Goal: Transaction & Acquisition: Purchase product/service

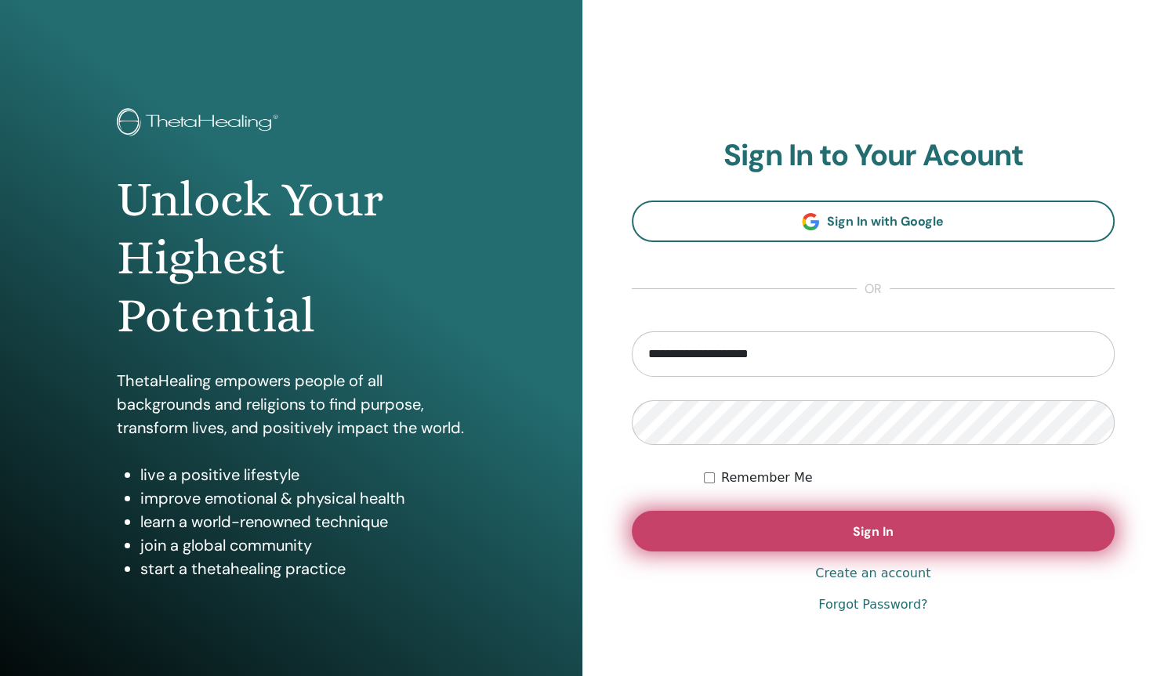
type input "**********"
click at [861, 522] on button "Sign In" at bounding box center [874, 531] width 484 height 41
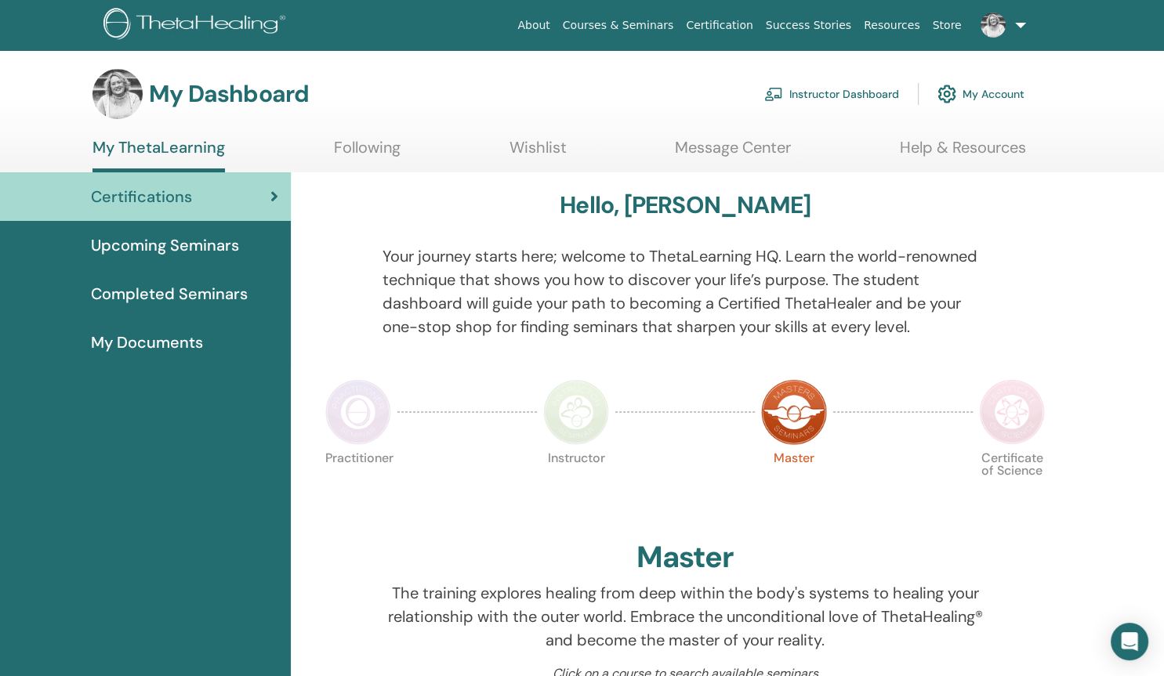
click at [510, 142] on link "Wishlist" at bounding box center [537, 153] width 57 height 31
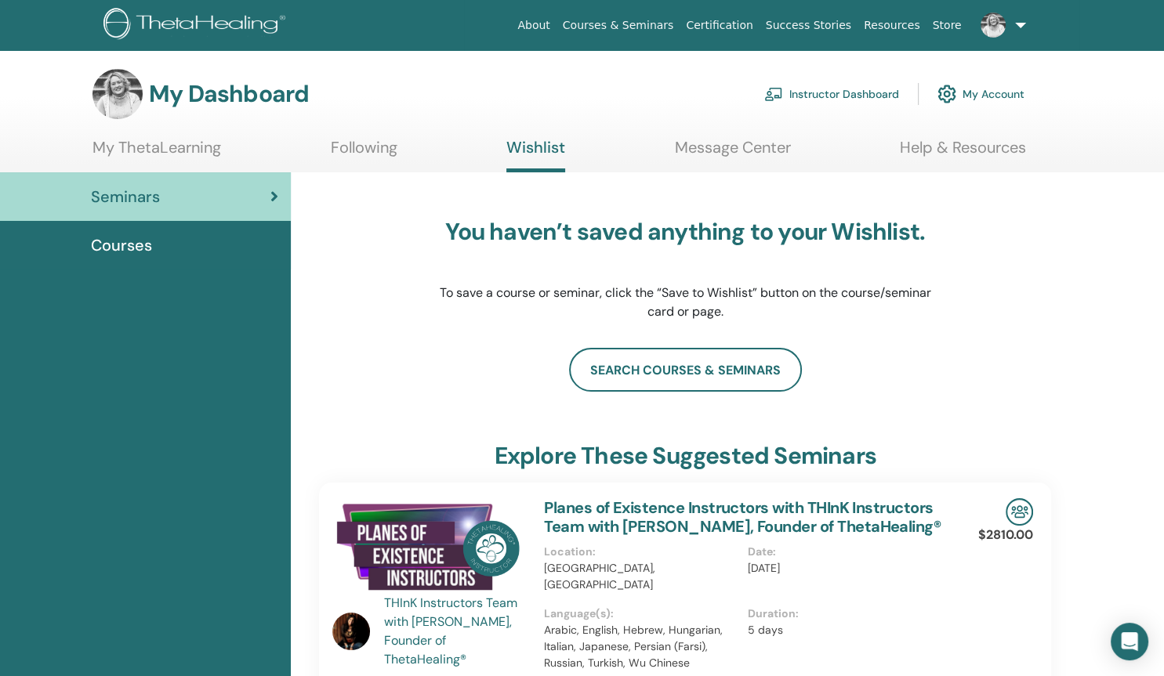
click at [860, 92] on link "Instructor Dashboard" at bounding box center [831, 94] width 135 height 34
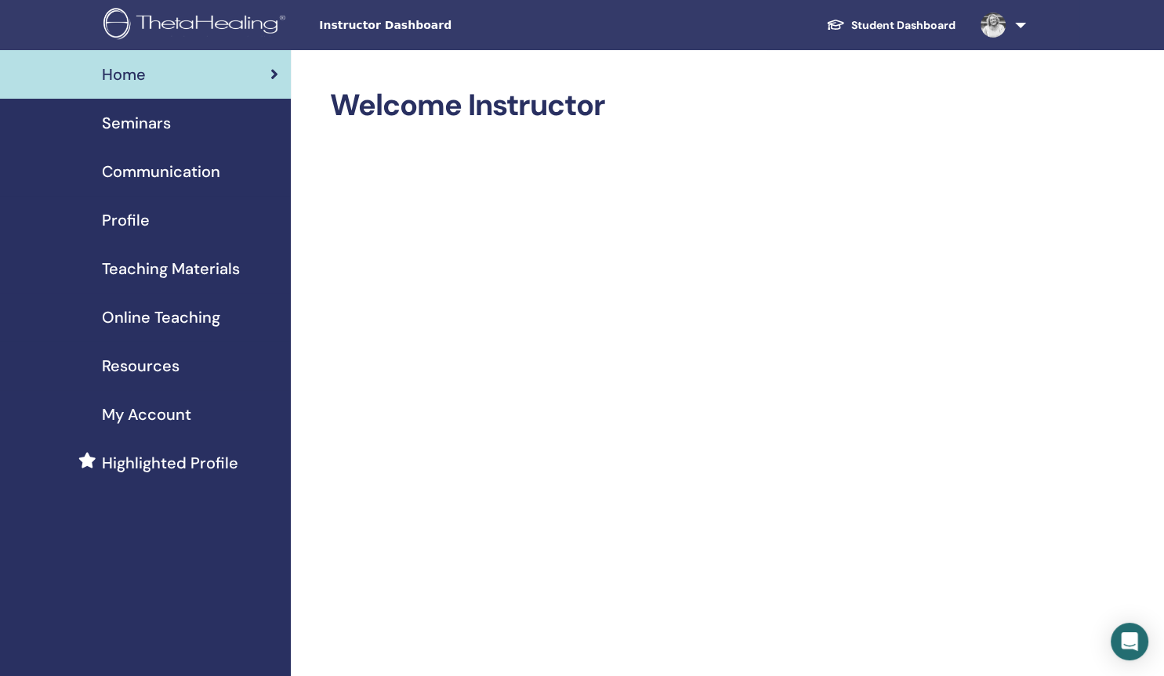
click at [173, 319] on span "Online Teaching" at bounding box center [161, 318] width 118 height 24
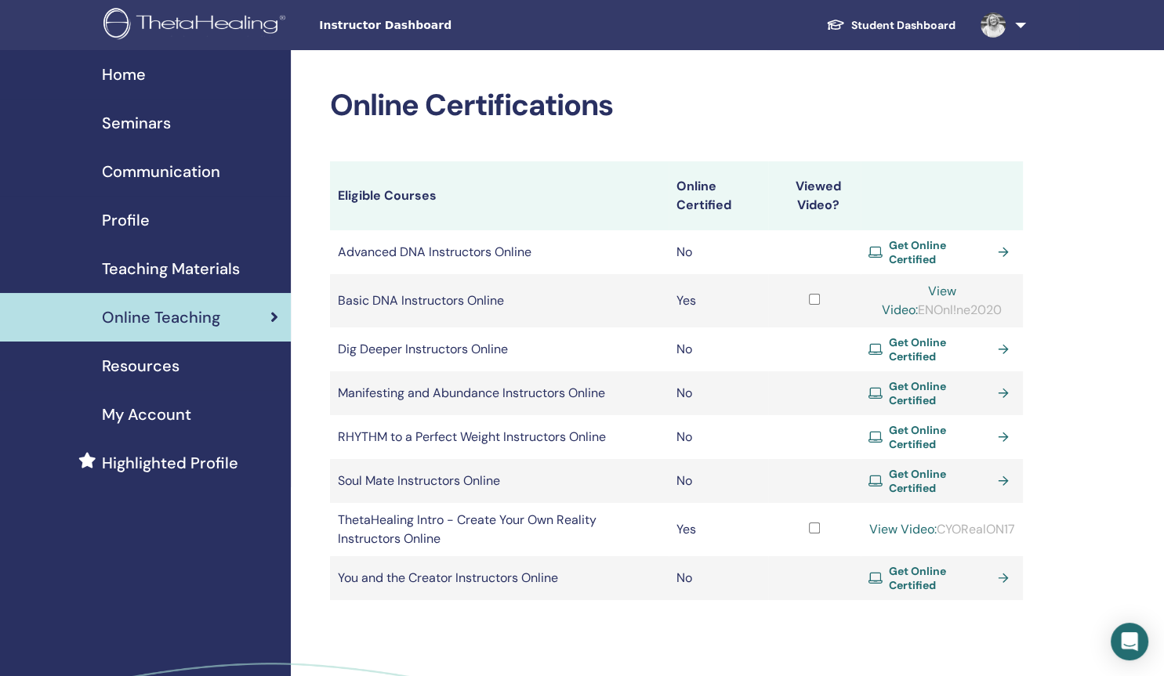
click at [925, 339] on span "Get Online Certified" at bounding box center [940, 349] width 103 height 28
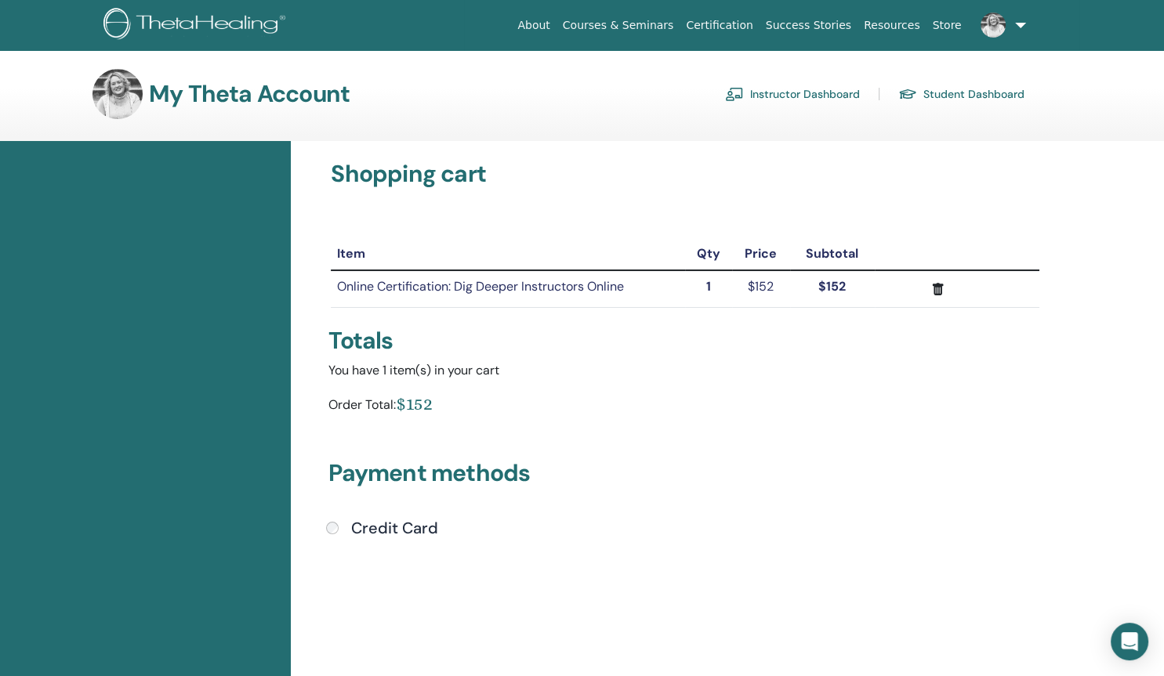
click at [1148, 407] on div "Shopping cart Item Qty Price Subtotal Online Certification: Dig Deeper Instruct…" at bounding box center [727, 645] width 873 height 1009
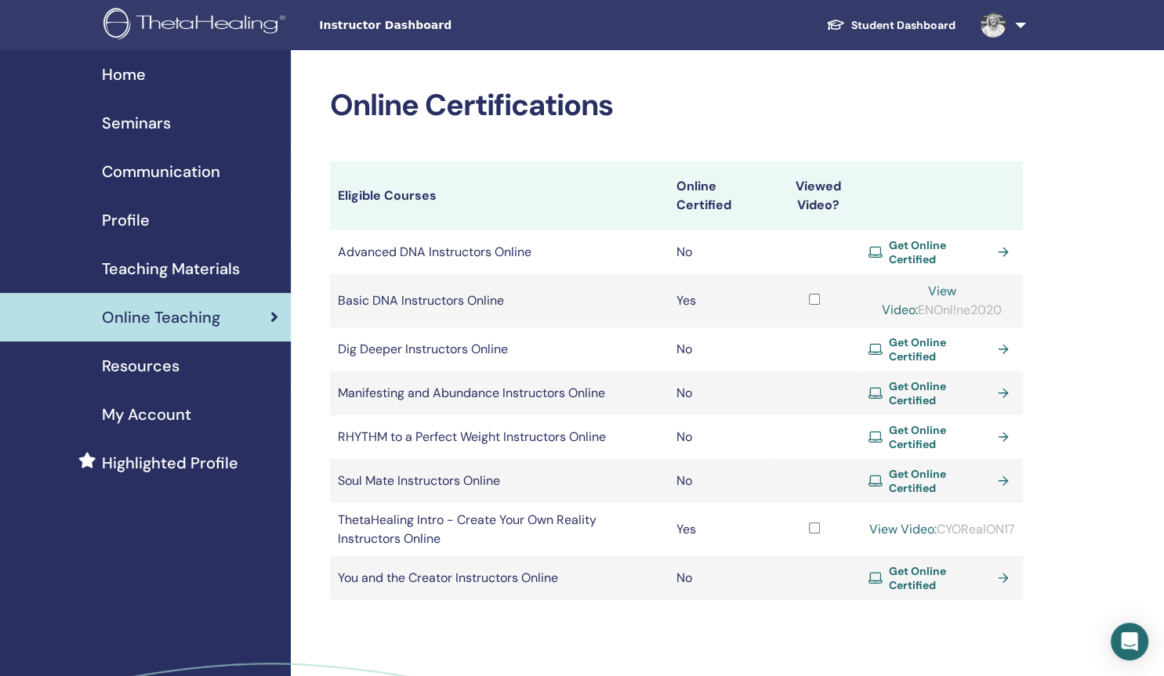
click at [915, 564] on span "Get Online Certified" at bounding box center [940, 578] width 103 height 28
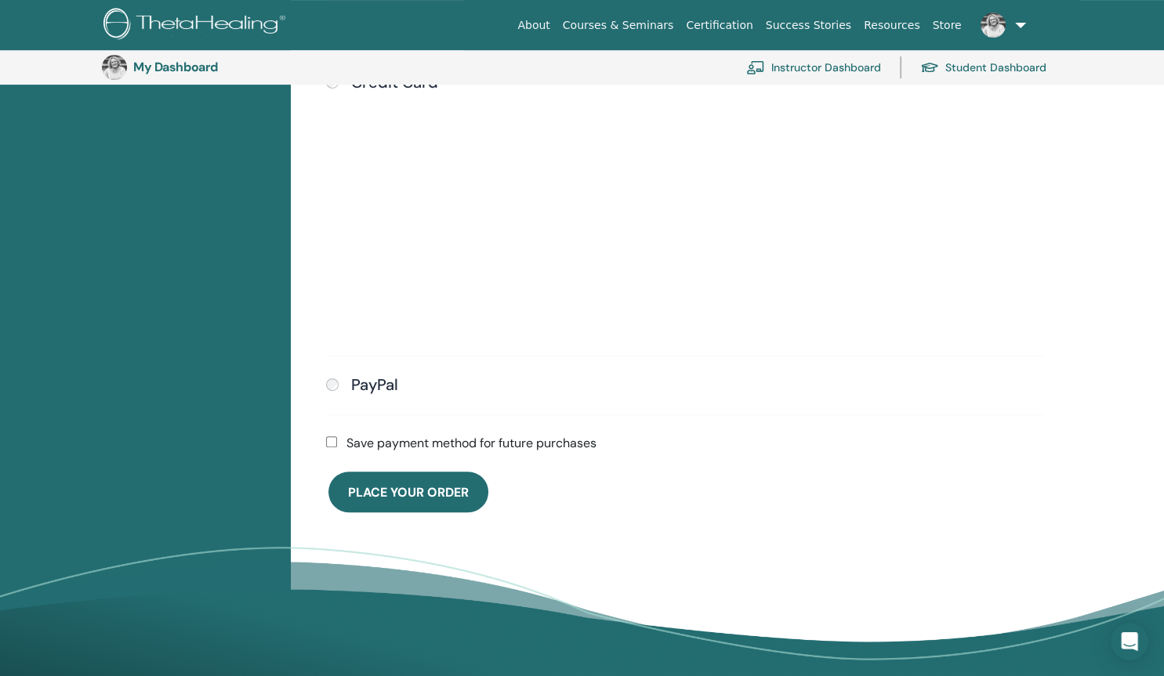
scroll to position [583, 0]
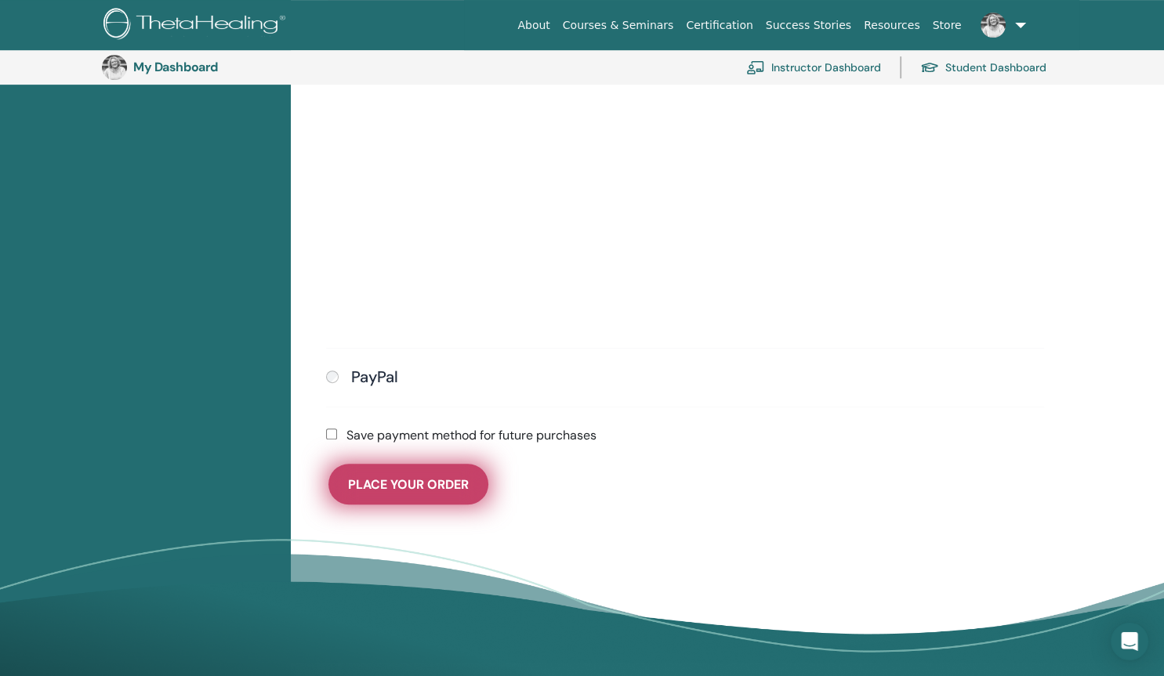
click at [411, 476] on span "Place Your Order" at bounding box center [408, 484] width 121 height 16
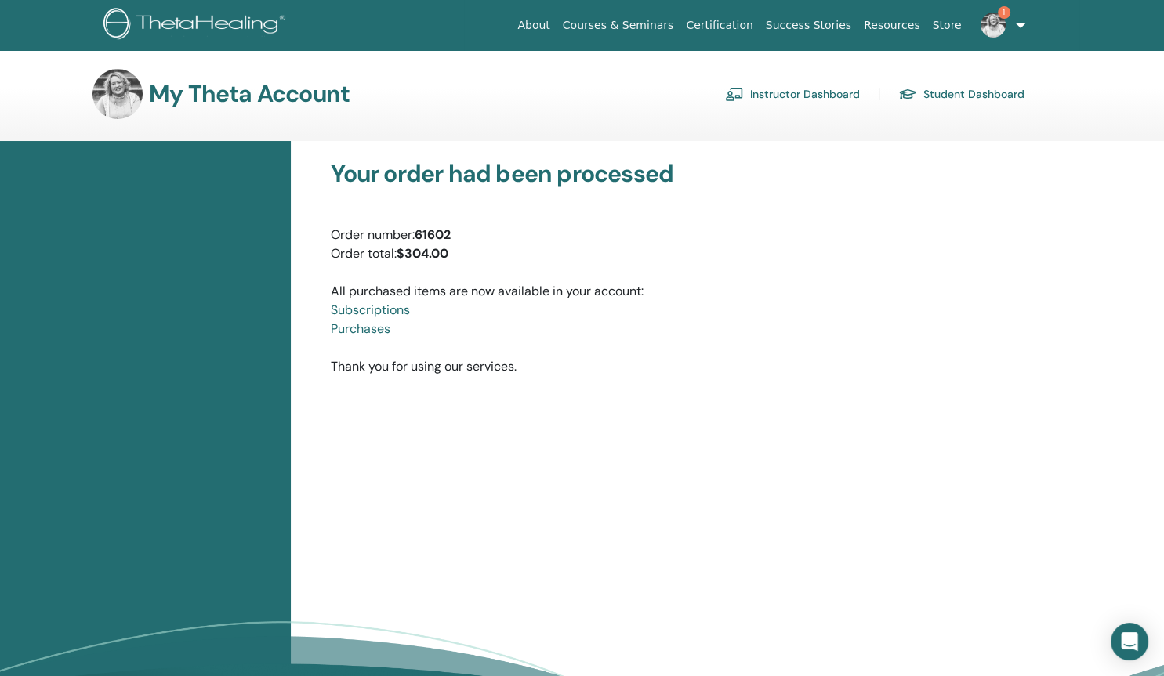
click at [777, 91] on link "Instructor Dashboard" at bounding box center [792, 94] width 135 height 25
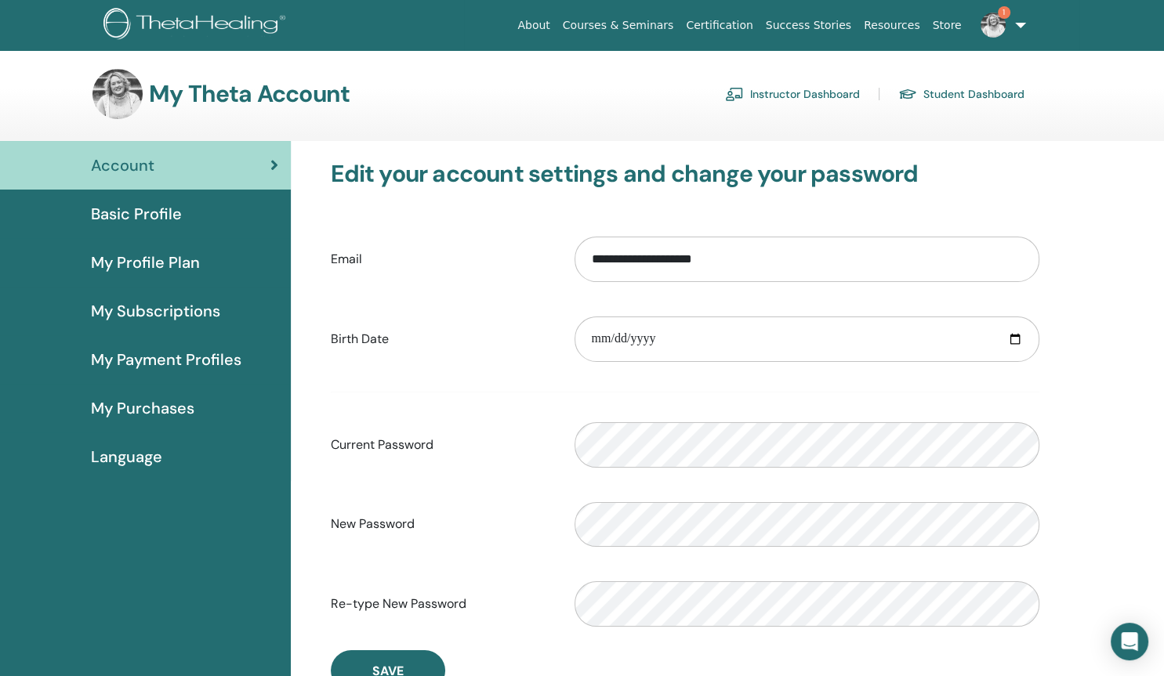
click at [798, 96] on link "Instructor Dashboard" at bounding box center [792, 94] width 135 height 25
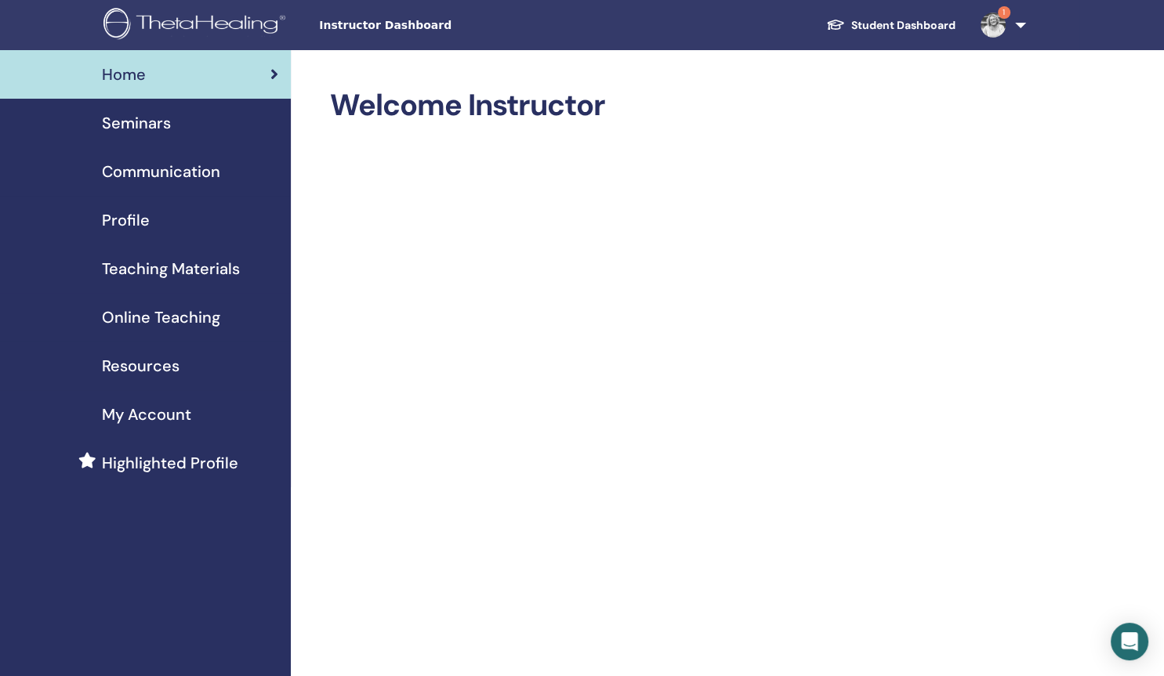
click at [146, 125] on span "Seminars" at bounding box center [136, 123] width 69 height 24
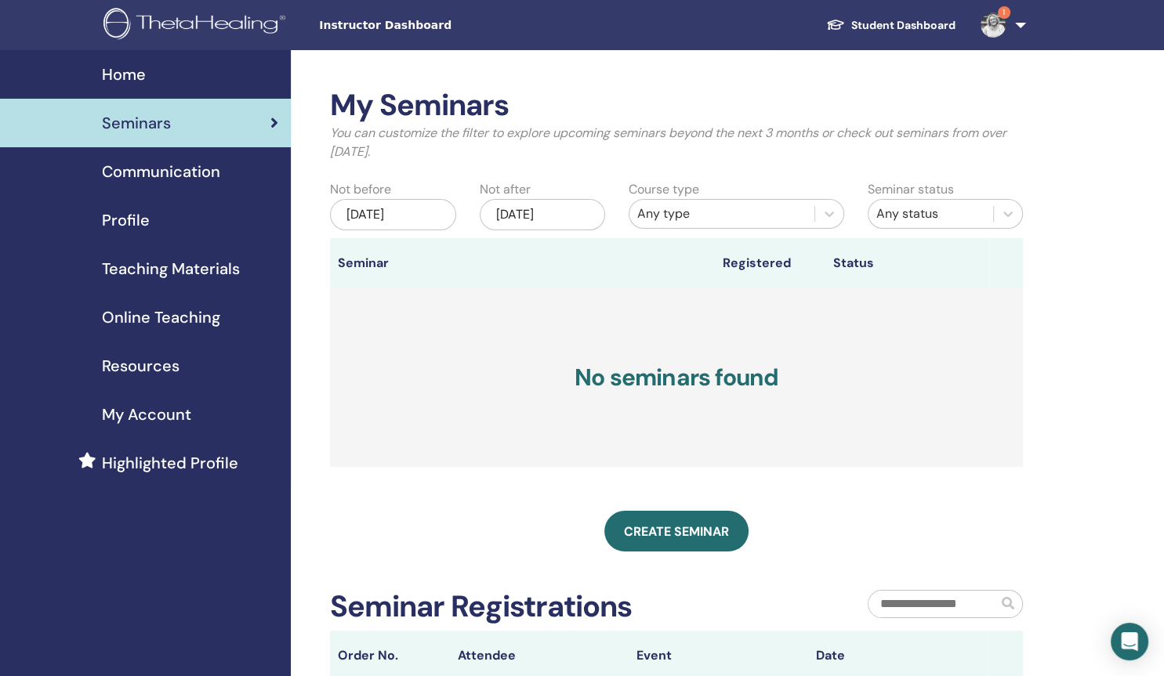
click at [139, 263] on span "Teaching Materials" at bounding box center [171, 269] width 138 height 24
click at [135, 314] on span "Online Teaching" at bounding box center [161, 318] width 118 height 24
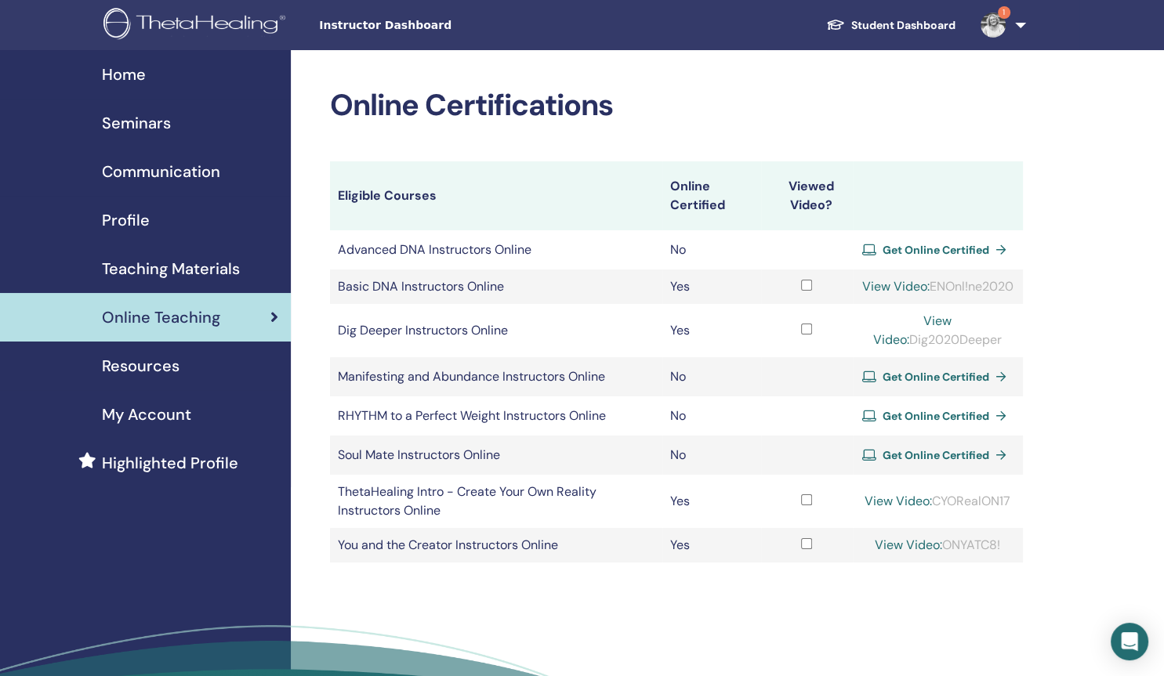
click at [135, 314] on span "Online Teaching" at bounding box center [161, 318] width 118 height 24
click at [922, 336] on link "View Video:" at bounding box center [912, 330] width 78 height 35
click at [889, 350] on div "View Video: Dig2020Deeper" at bounding box center [937, 331] width 154 height 38
drag, startPoint x: 889, startPoint y: 360, endPoint x: 990, endPoint y: 359, distance: 101.1
click at [990, 350] on div "View Video: Dig2020Deeper" at bounding box center [937, 331] width 154 height 38
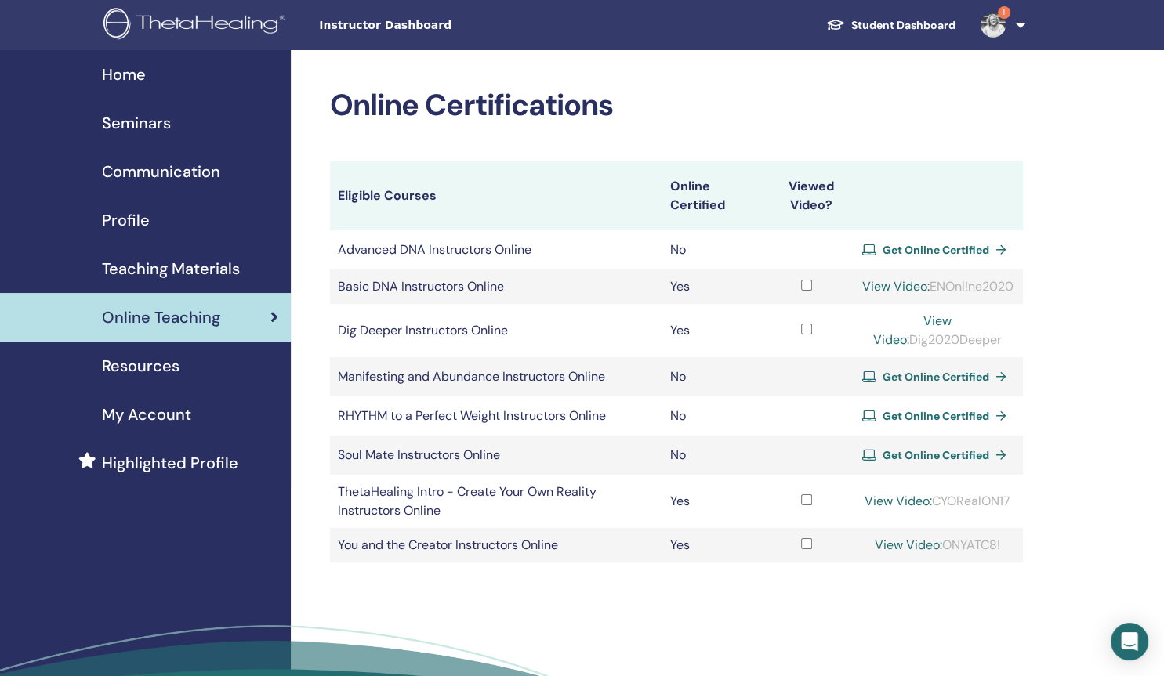
copy div "Dig2020Deeper"
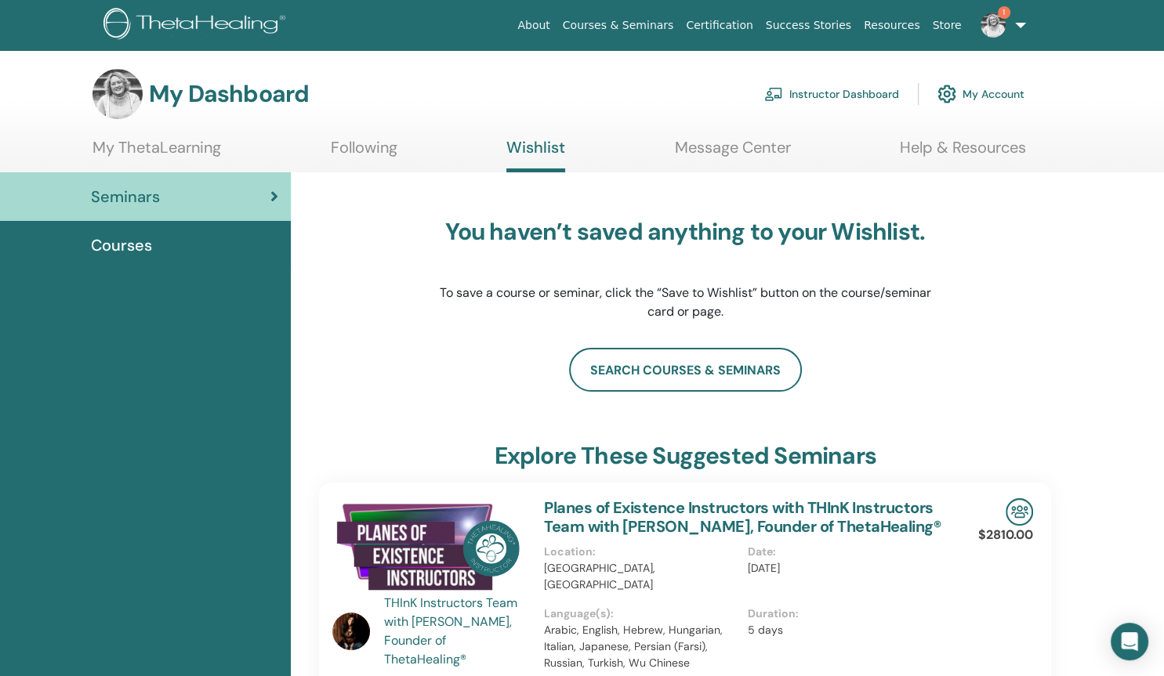
click at [857, 87] on link "Instructor Dashboard" at bounding box center [831, 94] width 135 height 34
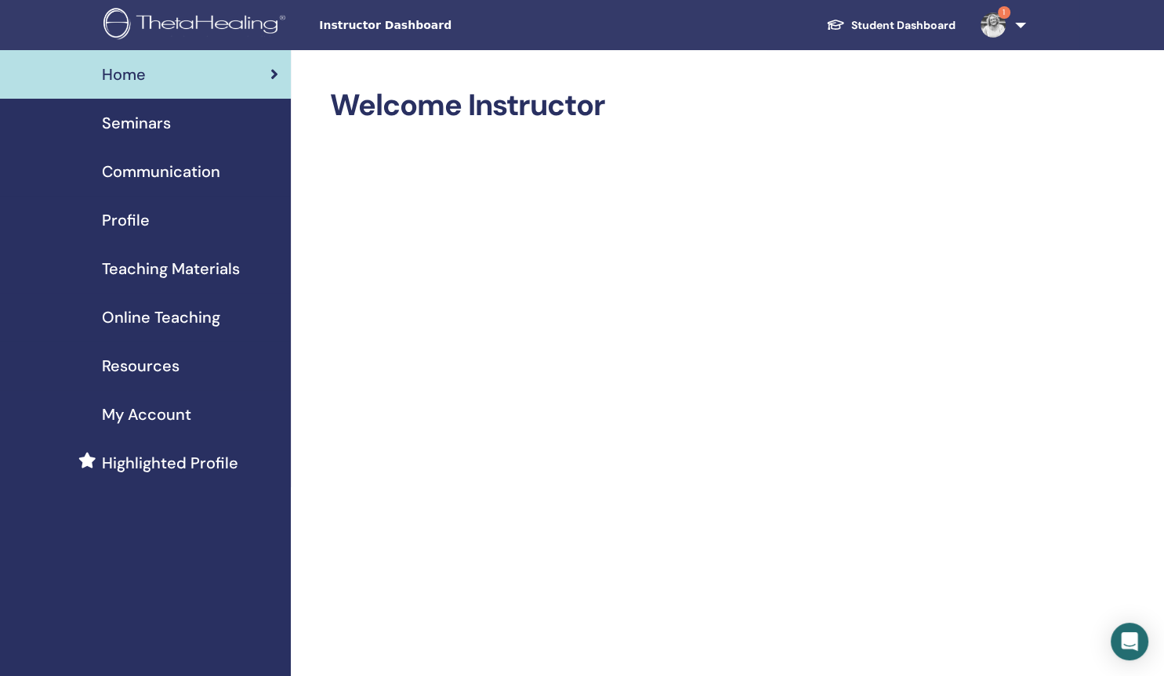
click at [158, 412] on span "My Account" at bounding box center [146, 415] width 89 height 24
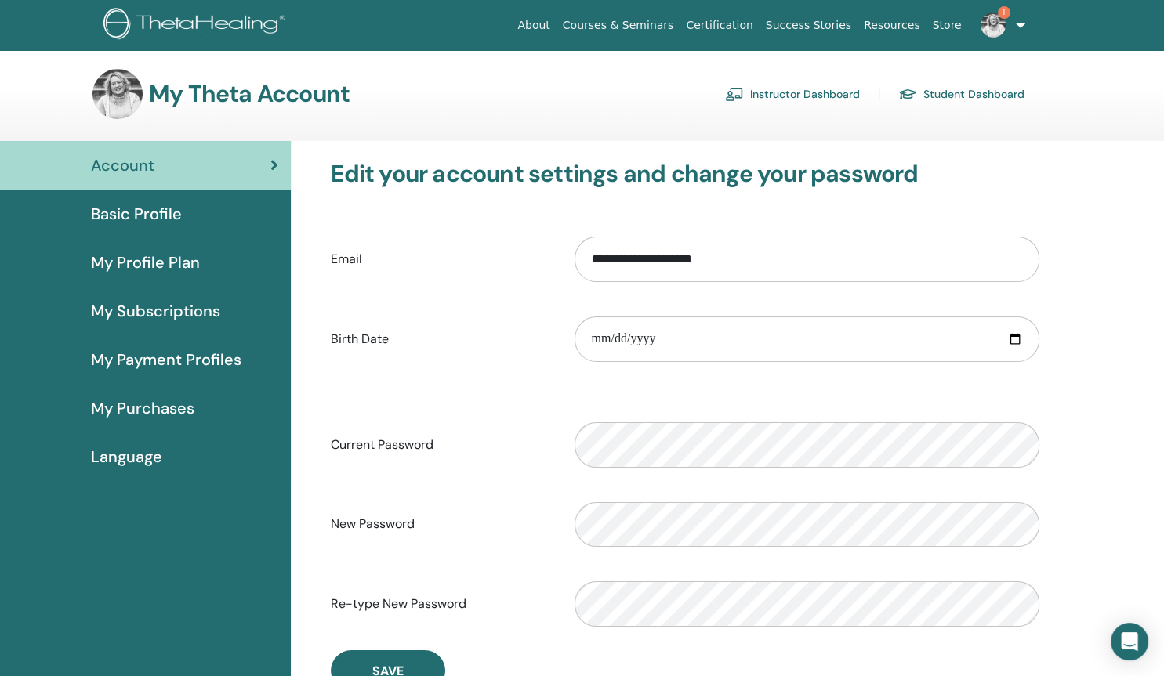
click at [118, 408] on span "My Purchases" at bounding box center [142, 409] width 103 height 24
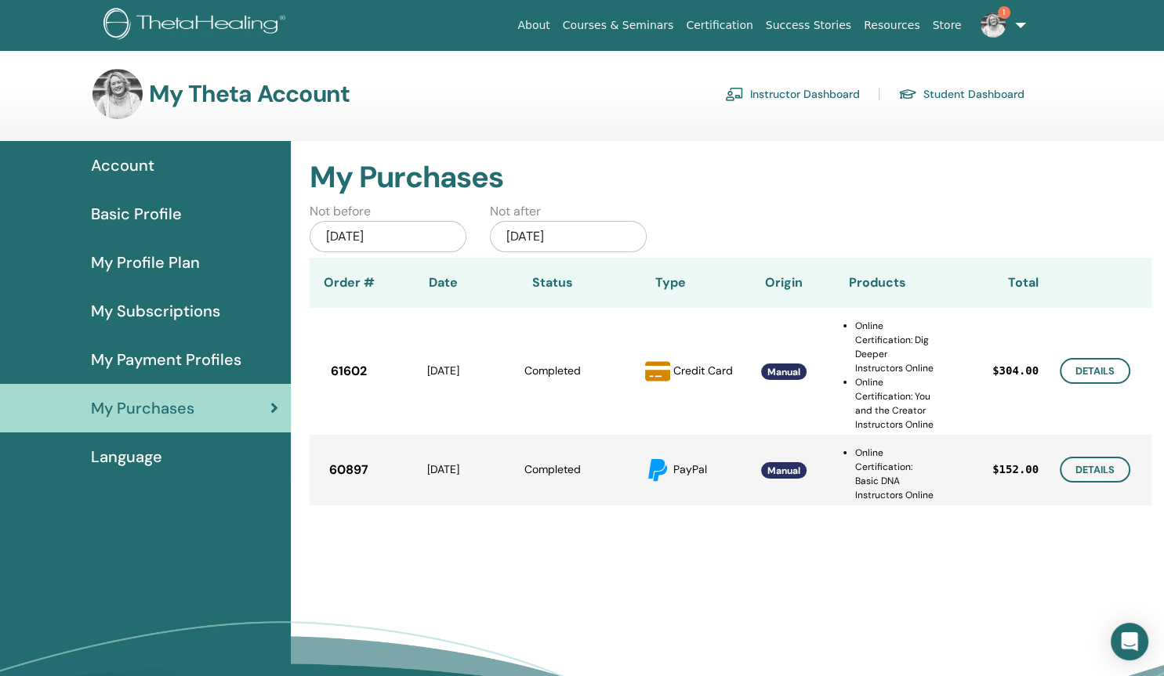
click at [116, 171] on span "Account" at bounding box center [122, 166] width 63 height 24
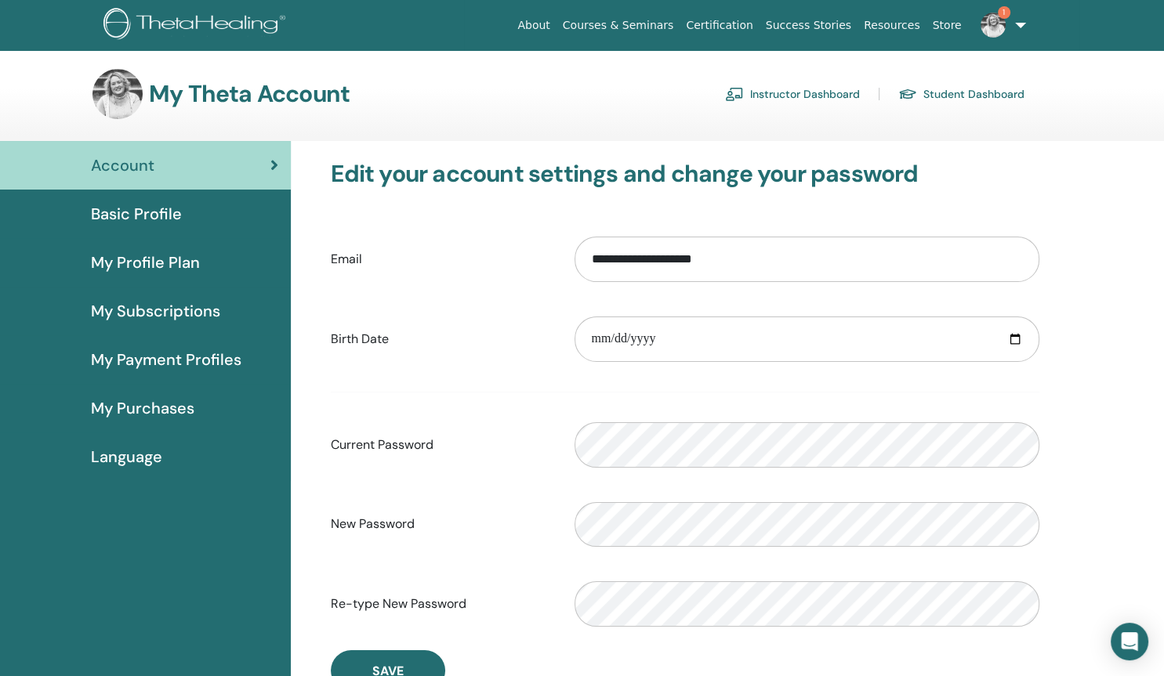
click at [757, 99] on link "Instructor Dashboard" at bounding box center [792, 94] width 135 height 25
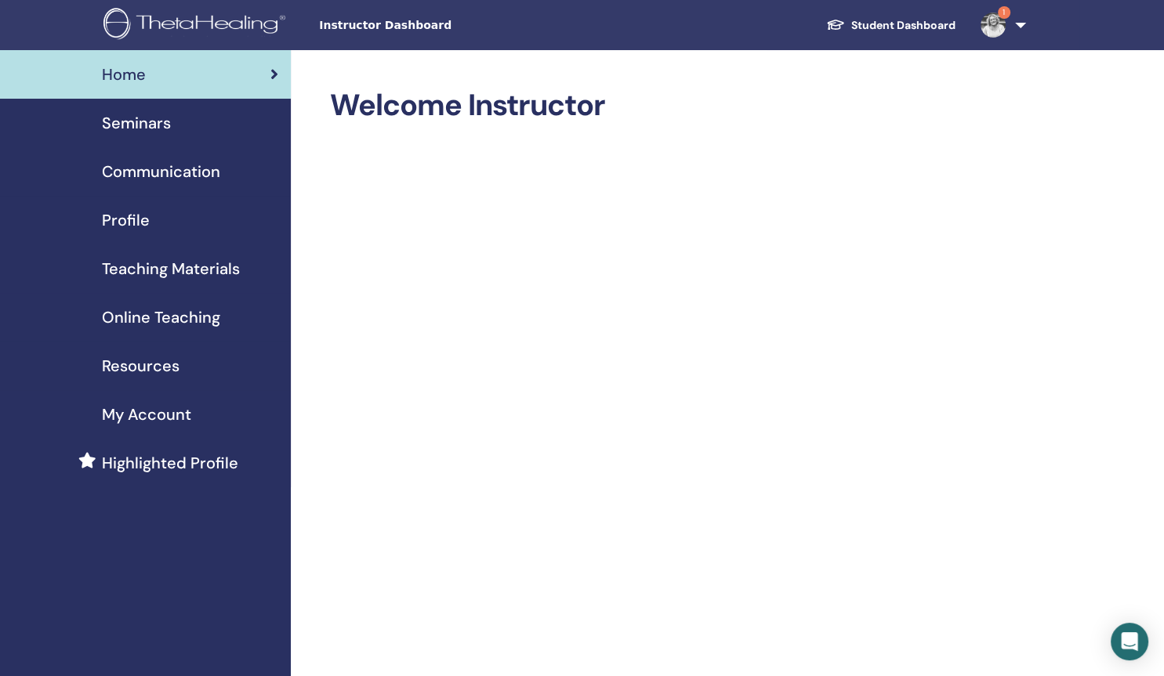
click at [197, 306] on span "Online Teaching" at bounding box center [161, 318] width 118 height 24
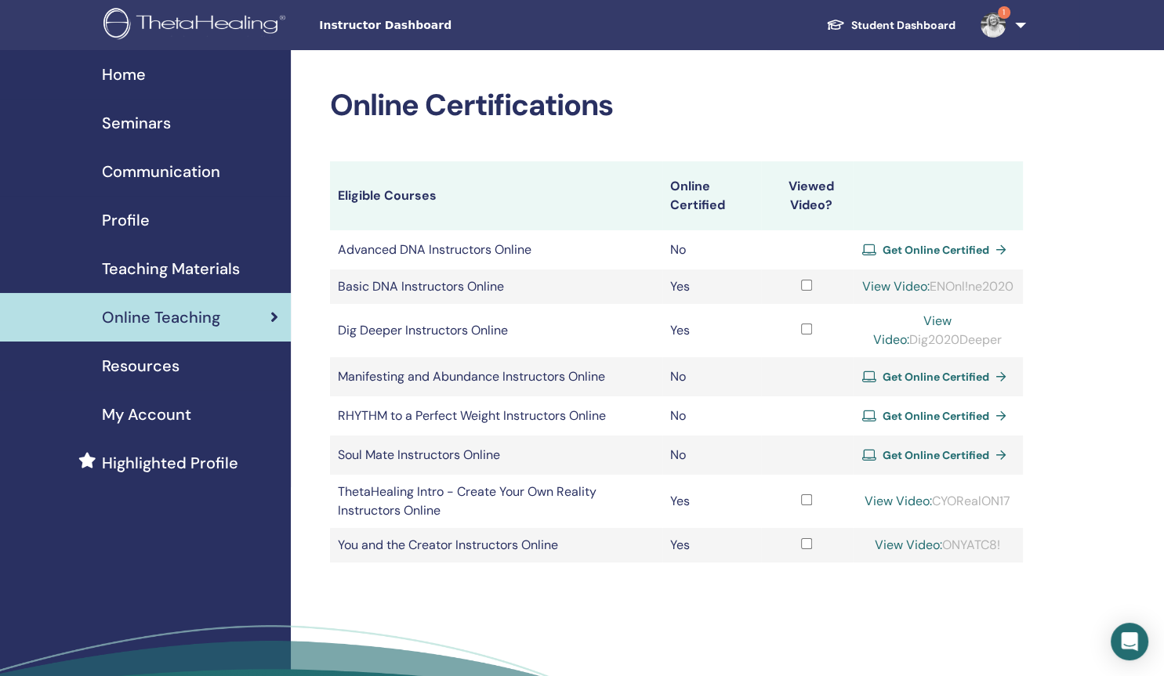
click at [913, 342] on link "View Video:" at bounding box center [912, 330] width 78 height 35
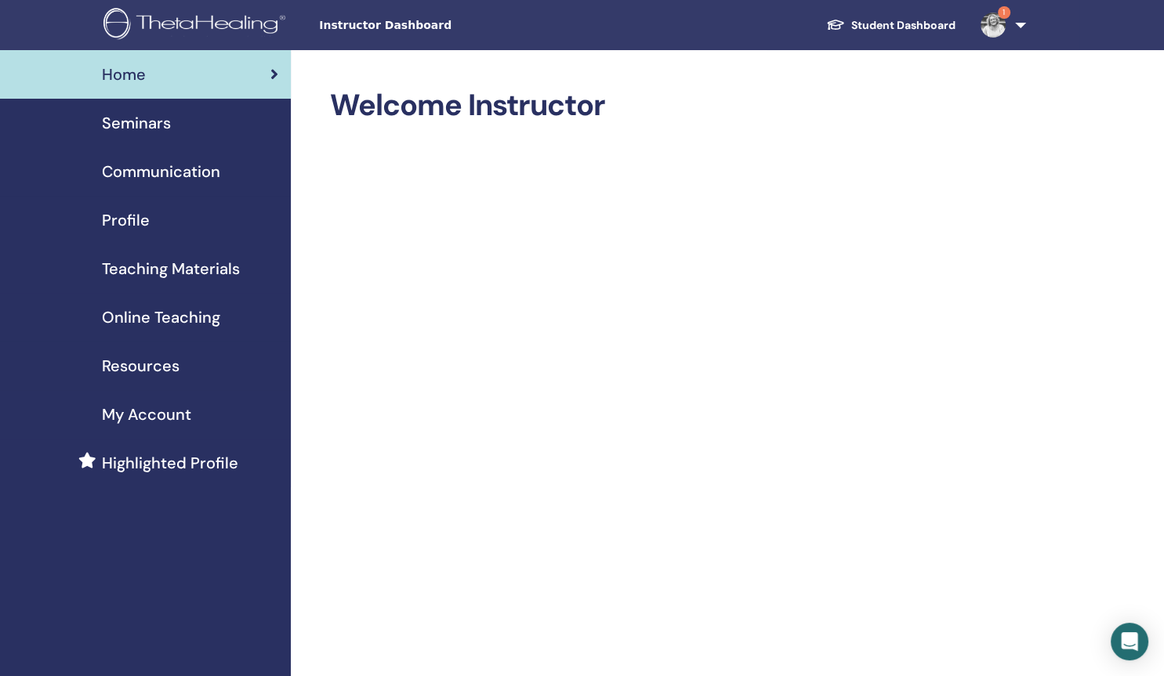
click at [139, 306] on span "Online Teaching" at bounding box center [161, 318] width 118 height 24
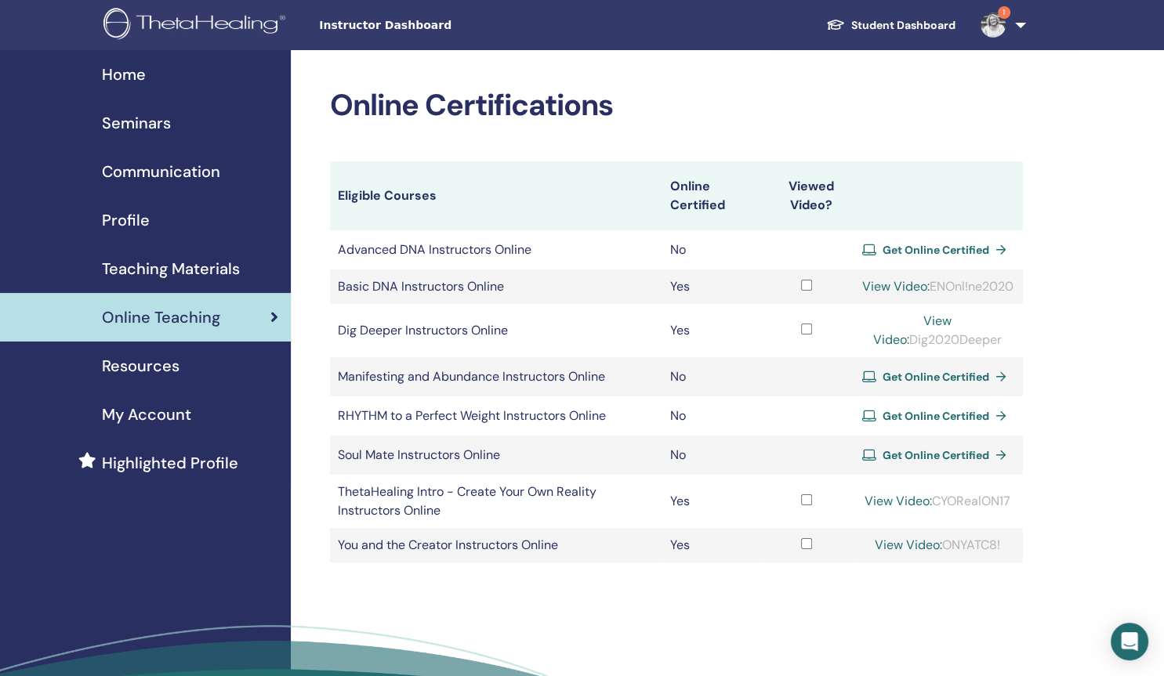
drag, startPoint x: 948, startPoint y: 558, endPoint x: 1012, endPoint y: 557, distance: 63.5
click at [1012, 555] on div "View Video: ONYATC8!" at bounding box center [937, 545] width 154 height 19
copy div "ONYATC8!"
click at [901, 553] on link "View Video:" at bounding box center [908, 545] width 67 height 16
drag, startPoint x: 889, startPoint y: 356, endPoint x: 988, endPoint y: 364, distance: 99.8
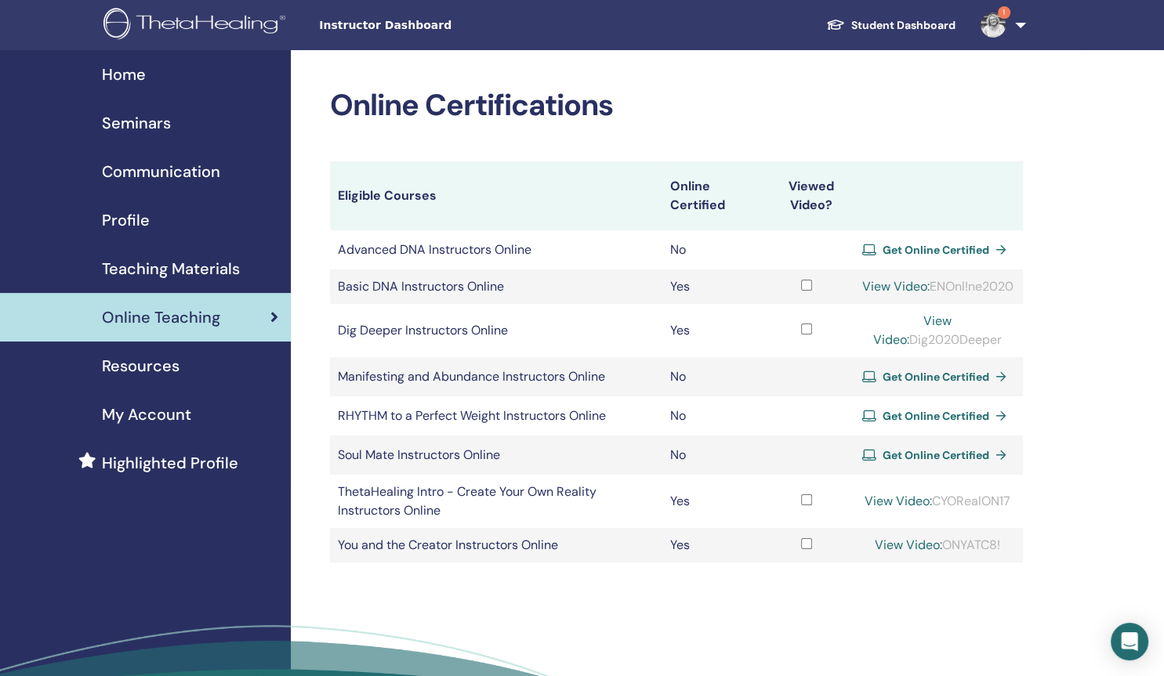
click at [988, 350] on div "View Video: Dig2020Deeper" at bounding box center [937, 331] width 154 height 38
copy div "Dig2020Deeper"
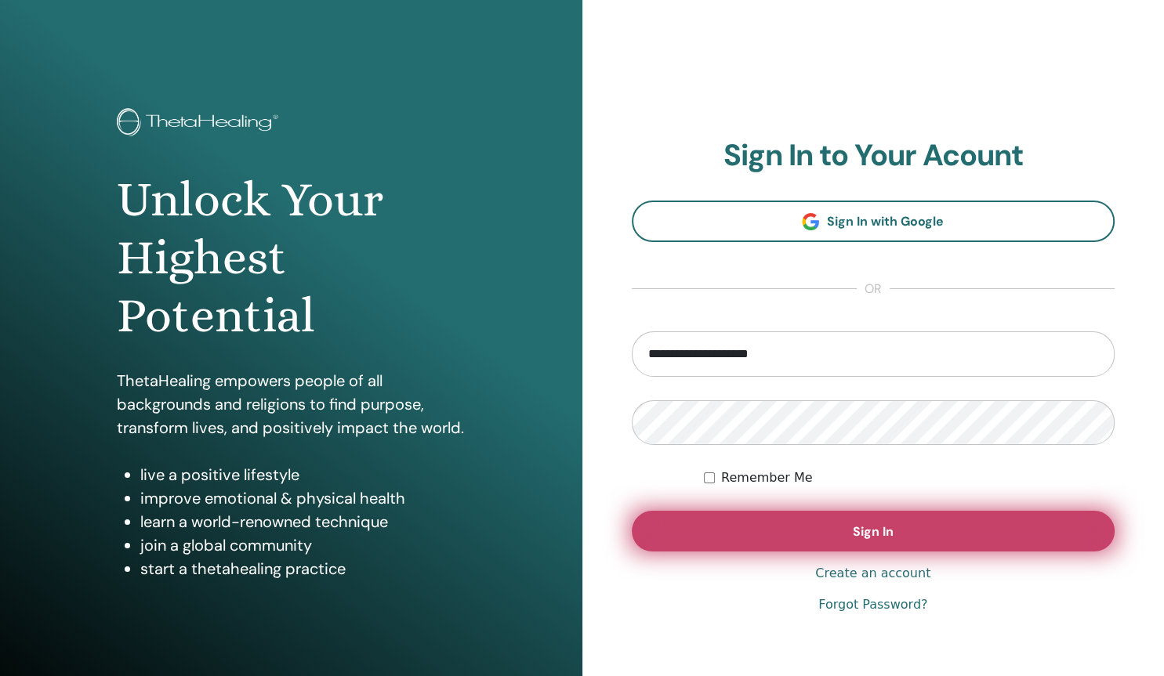
type input "**********"
click at [773, 526] on button "Sign In" at bounding box center [874, 531] width 484 height 41
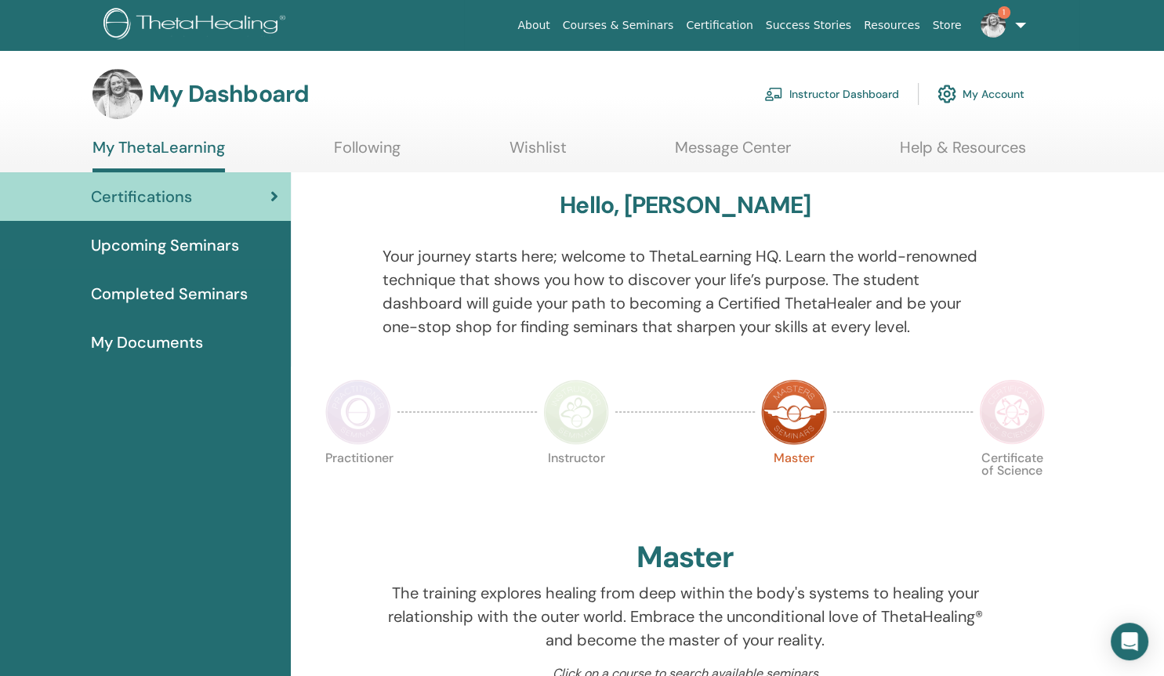
click at [820, 85] on link "Instructor Dashboard" at bounding box center [831, 94] width 135 height 34
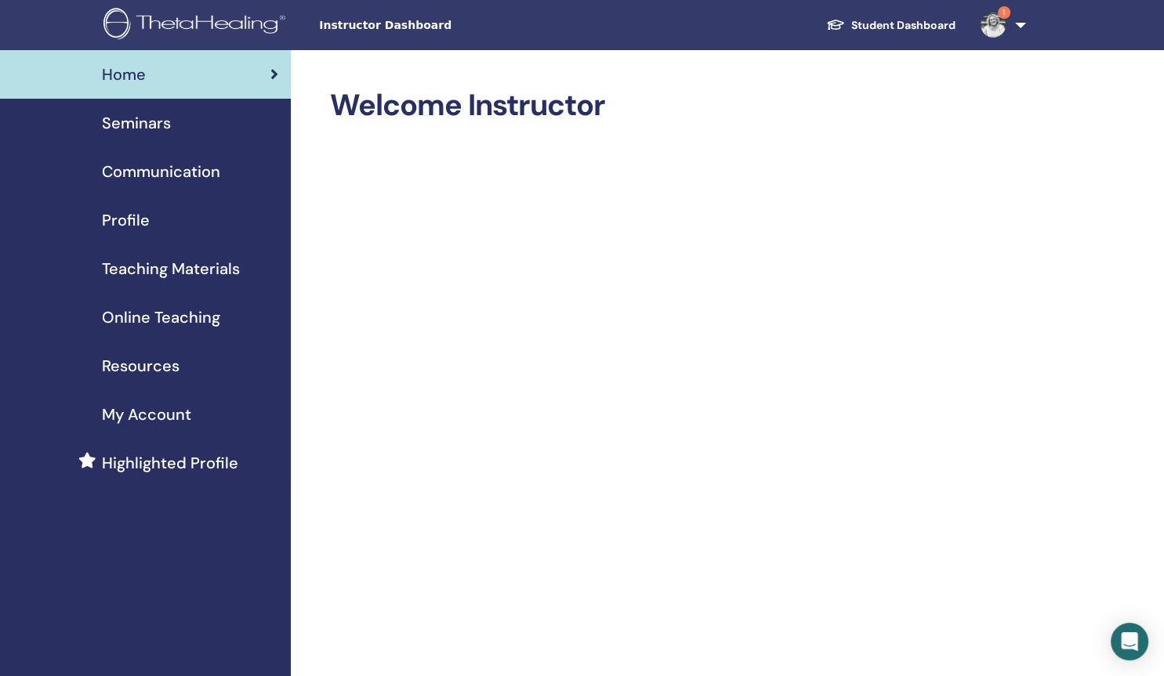
click at [117, 318] on span "Online Teaching" at bounding box center [161, 318] width 118 height 24
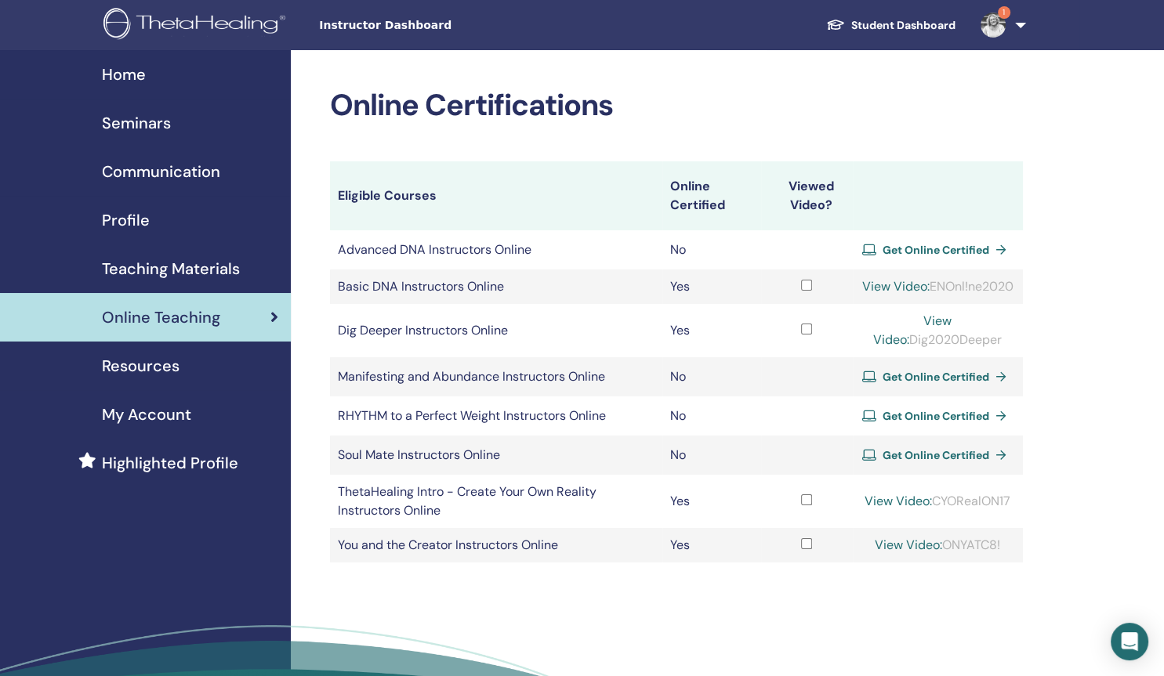
drag, startPoint x: 894, startPoint y: 360, endPoint x: 1003, endPoint y: 366, distance: 109.1
click at [1003, 350] on div "View Video: Dig2020Deeper" at bounding box center [937, 331] width 154 height 38
copy div "Dig2020Deeper"
click at [919, 338] on link "View Video:" at bounding box center [912, 330] width 78 height 35
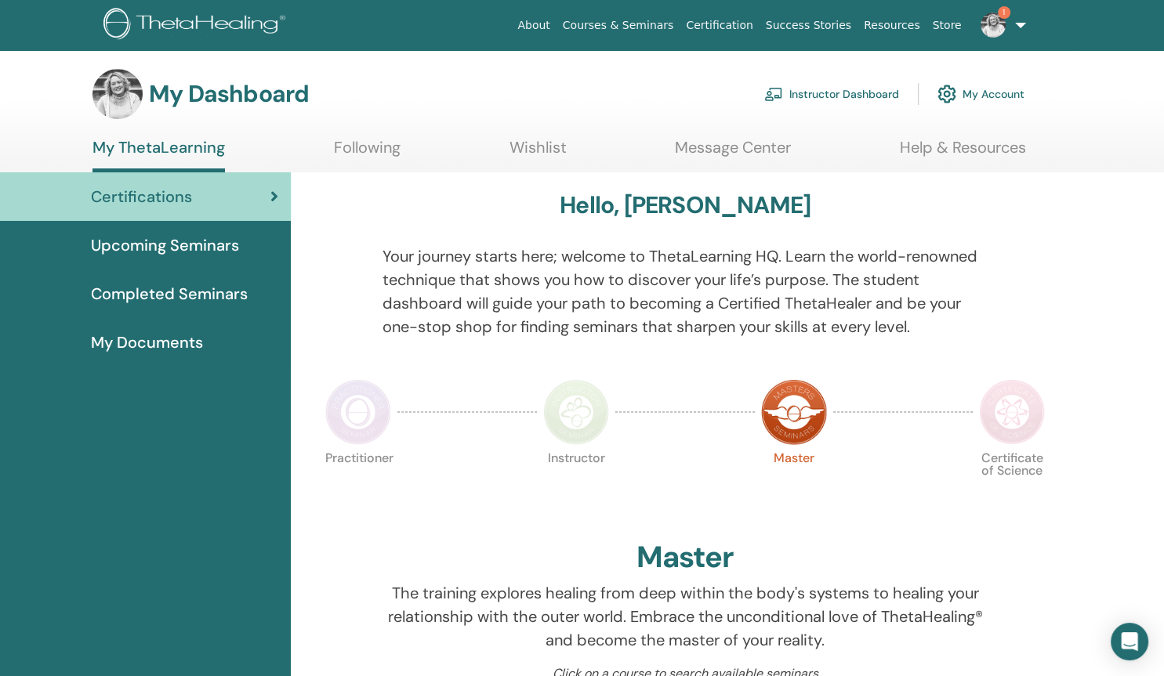
click at [839, 89] on link "Instructor Dashboard" at bounding box center [831, 94] width 135 height 34
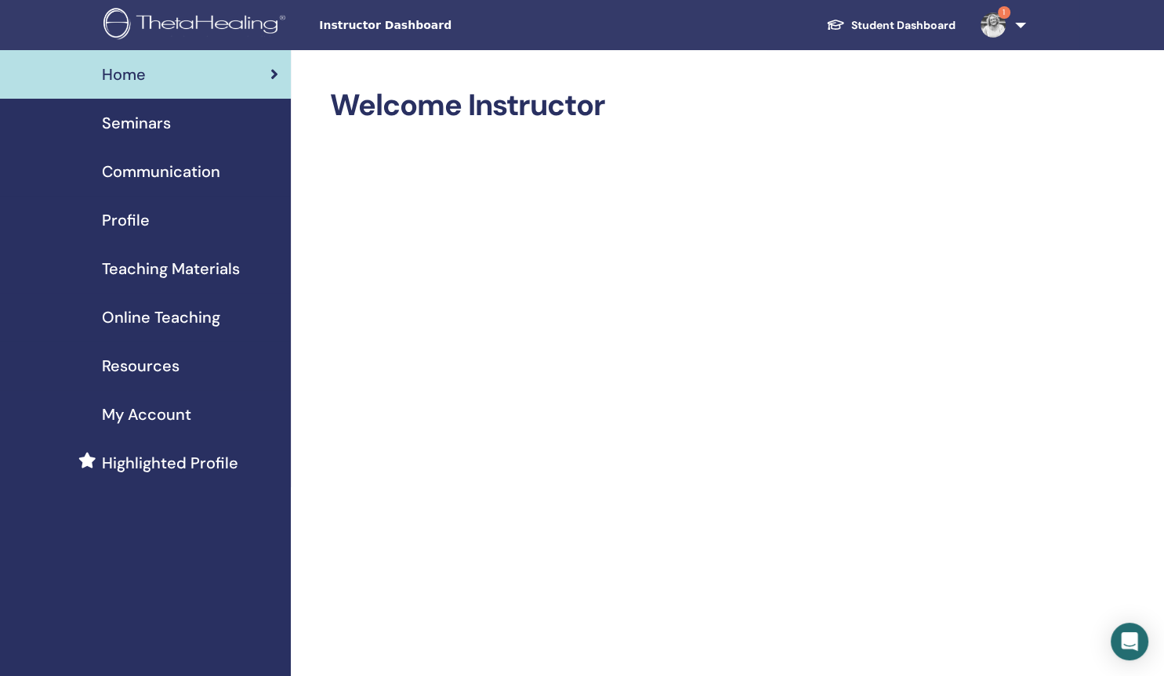
click at [145, 308] on span "Online Teaching" at bounding box center [161, 318] width 118 height 24
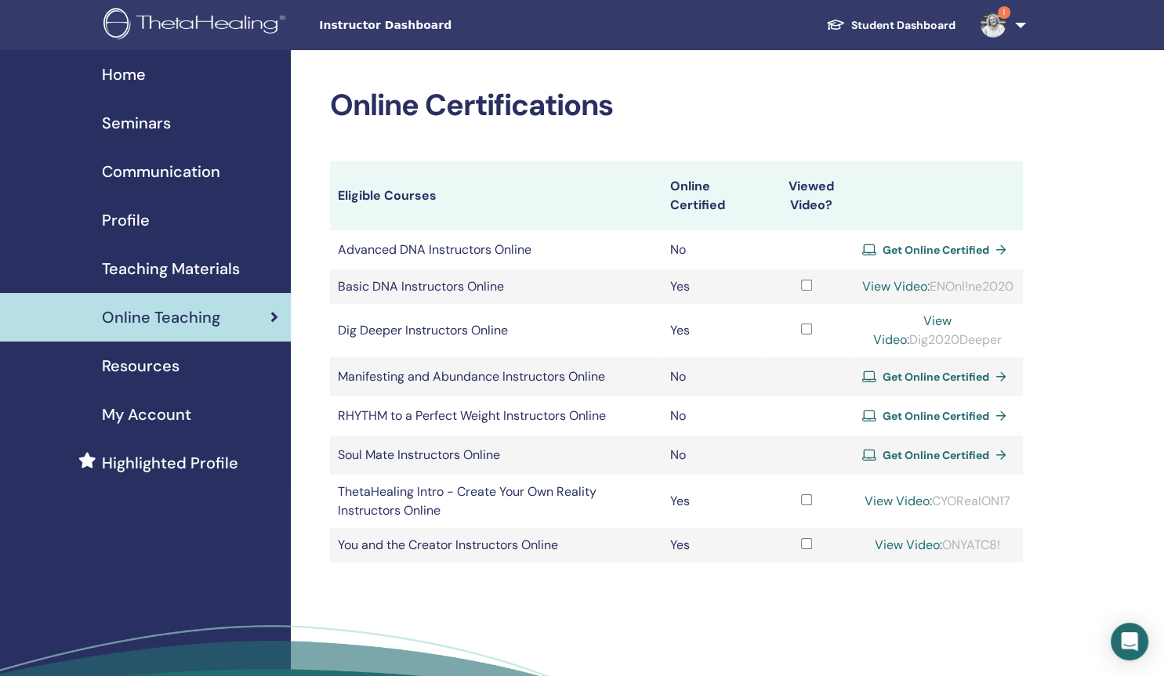
drag, startPoint x: 892, startPoint y: 363, endPoint x: 991, endPoint y: 368, distance: 98.9
click at [991, 357] on td "View Video: Dig2020Deeper" at bounding box center [938, 330] width 170 height 53
copy div "Dig2020Deeper"
click at [914, 340] on link "View Video:" at bounding box center [912, 330] width 78 height 35
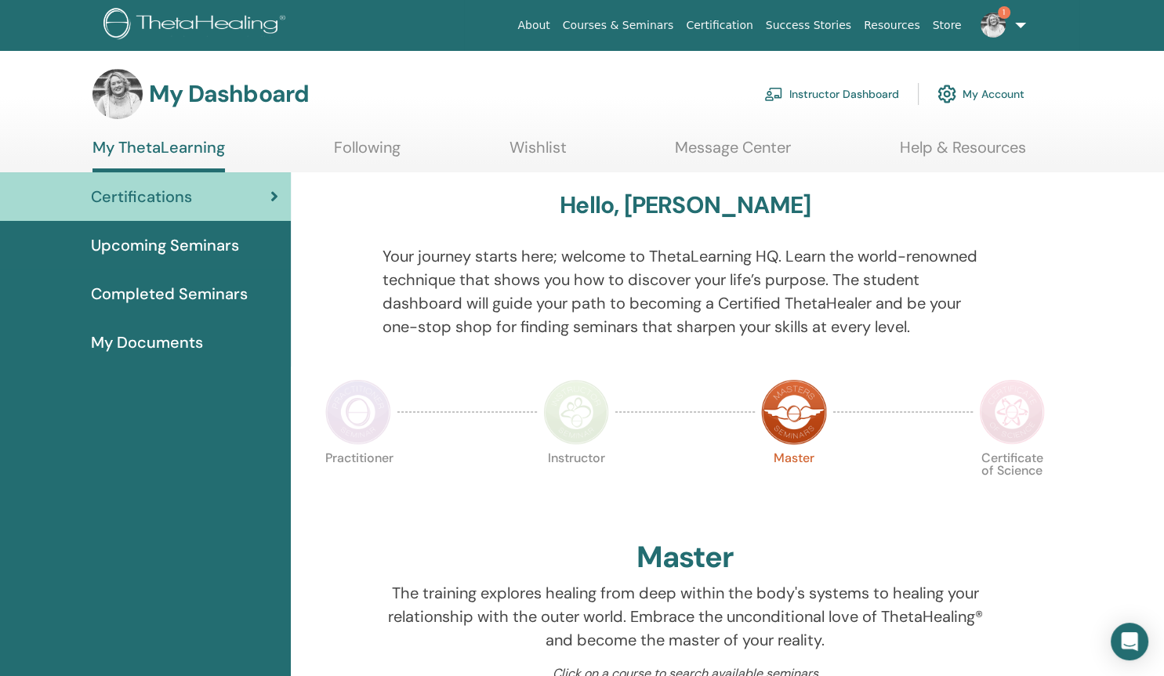
click at [814, 92] on link "Instructor Dashboard" at bounding box center [831, 94] width 135 height 34
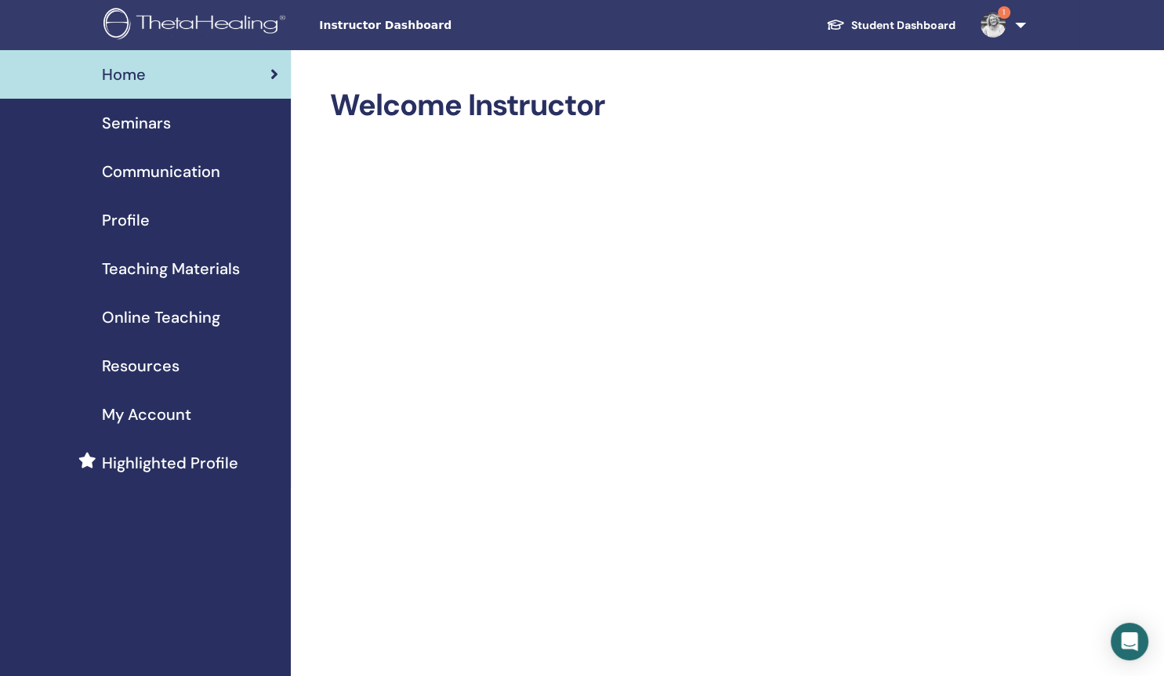
click at [202, 317] on span "Online Teaching" at bounding box center [161, 318] width 118 height 24
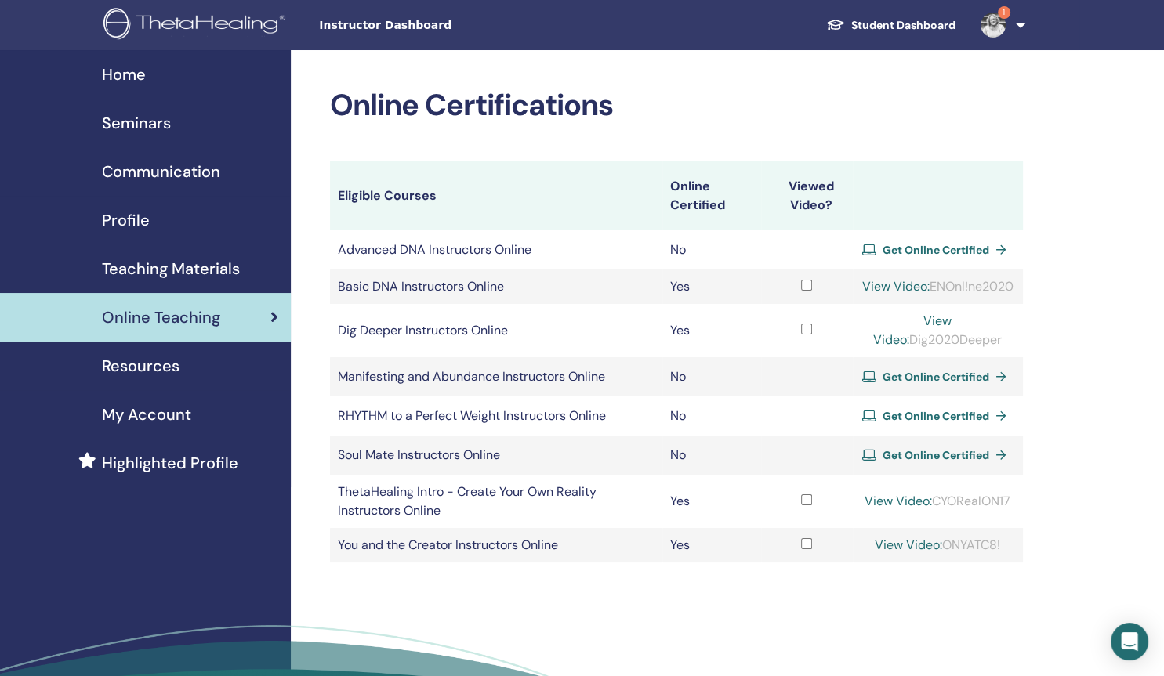
click at [875, 509] on link "View Video:" at bounding box center [897, 501] width 67 height 16
click at [904, 553] on link "View Video:" at bounding box center [908, 545] width 67 height 16
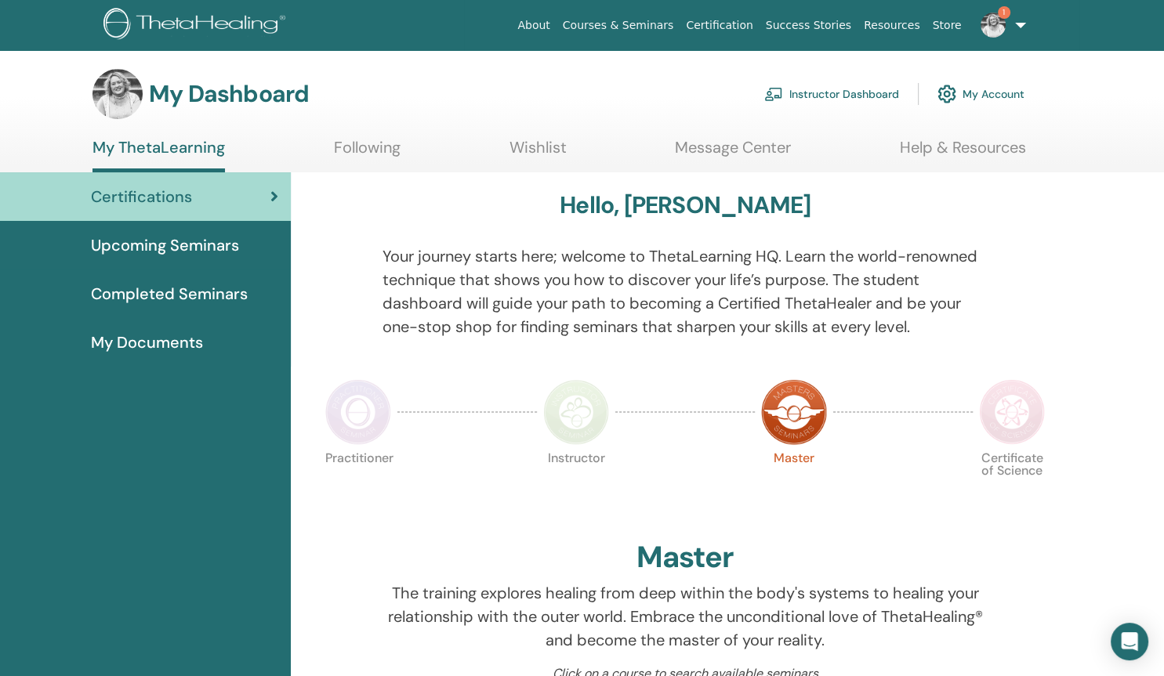
click at [839, 98] on link "Instructor Dashboard" at bounding box center [831, 94] width 135 height 34
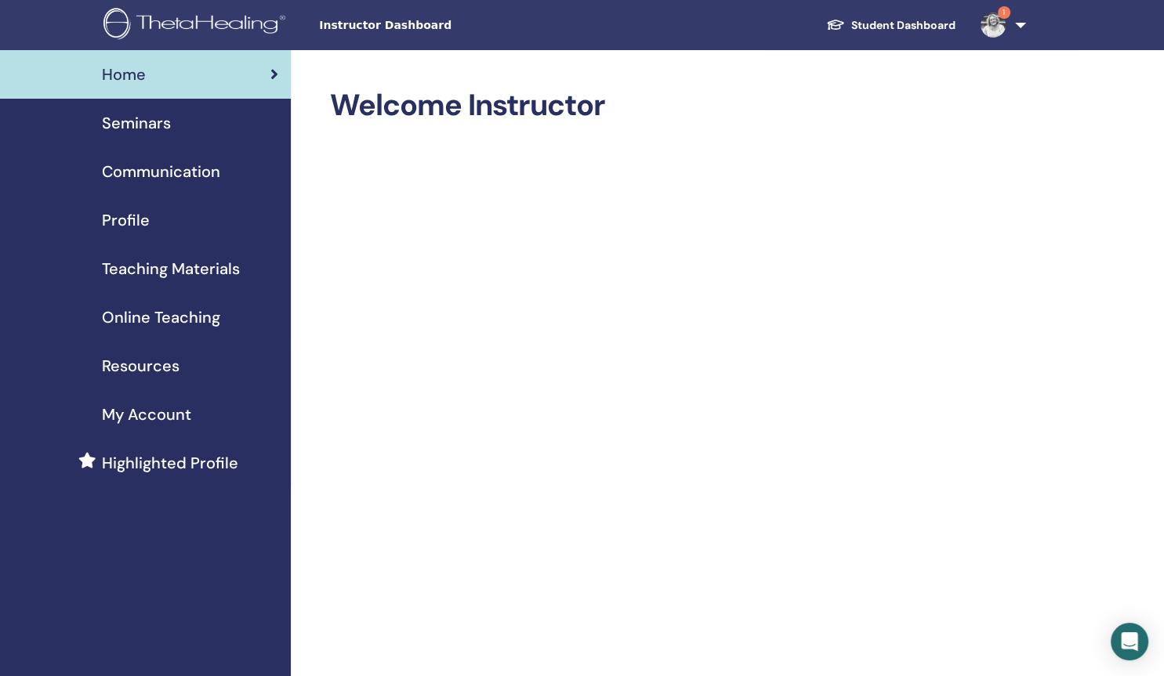
click at [174, 409] on span "My Account" at bounding box center [146, 415] width 89 height 24
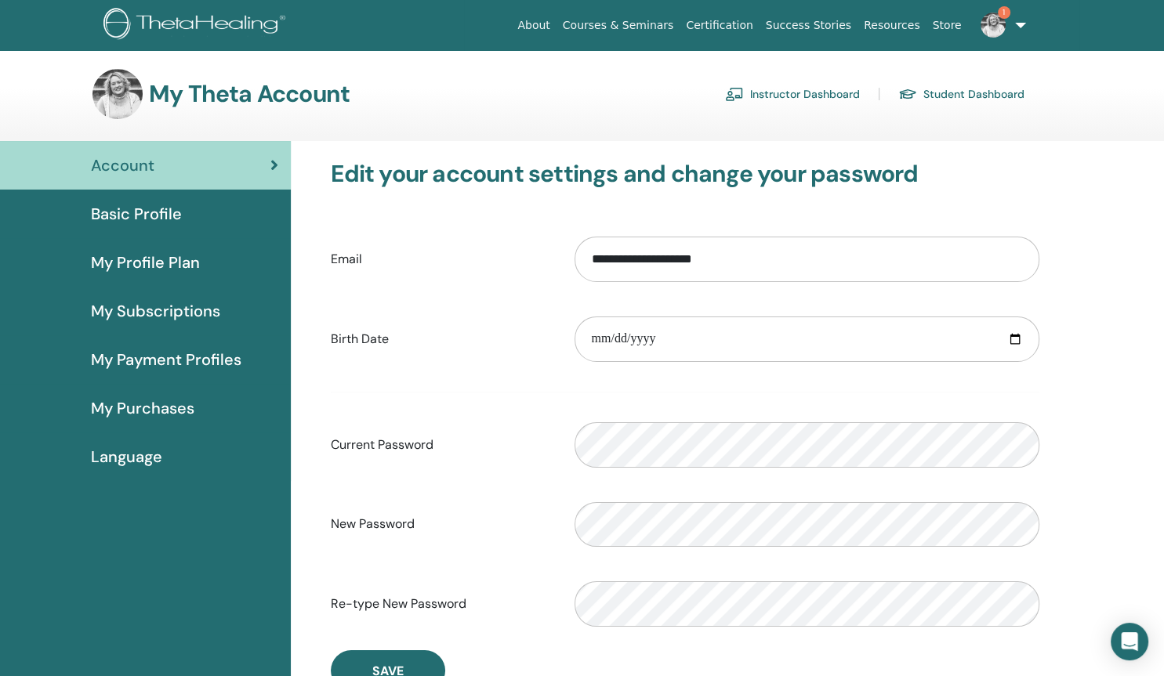
click at [170, 266] on span "My Profile Plan" at bounding box center [145, 263] width 109 height 24
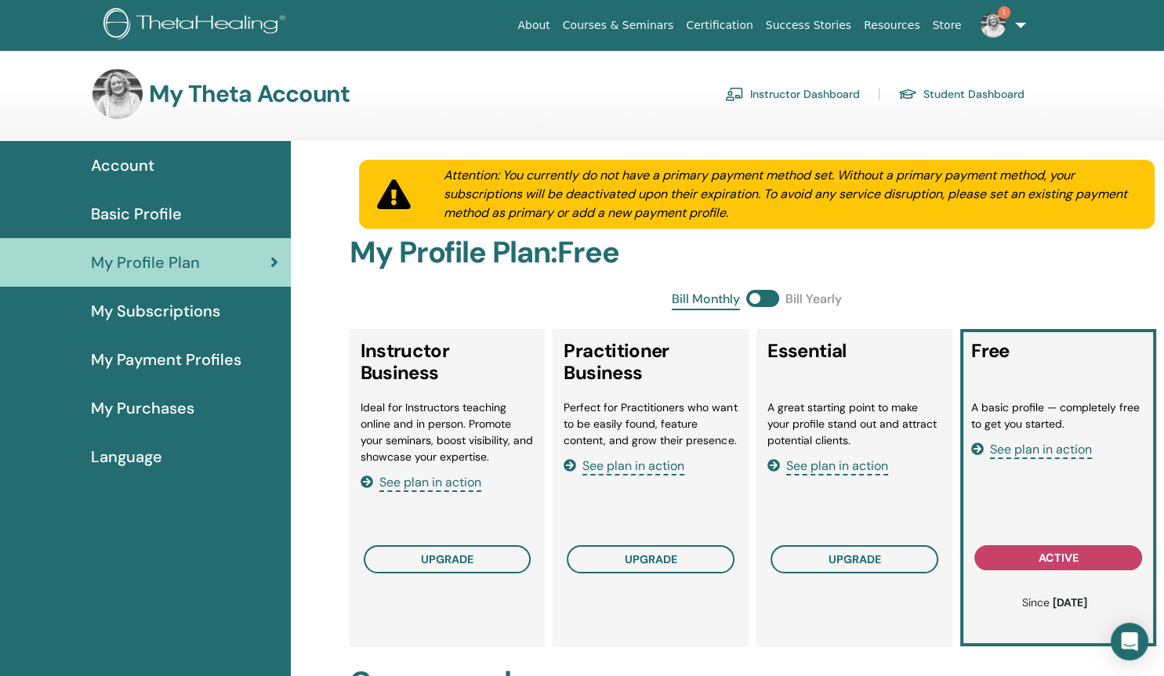
click at [839, 468] on span "See plan in action" at bounding box center [837, 467] width 102 height 18
click at [1030, 451] on span "See plan in action" at bounding box center [1041, 450] width 102 height 18
click at [642, 472] on span "See plan in action" at bounding box center [633, 467] width 102 height 18
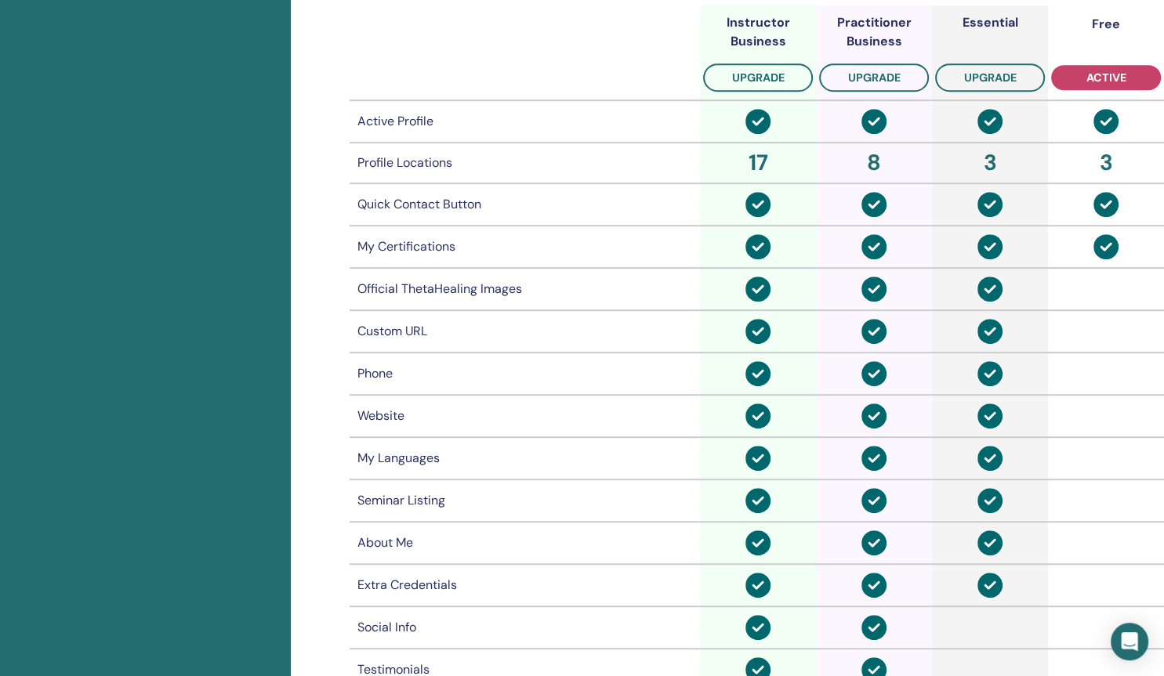
scroll to position [742, 0]
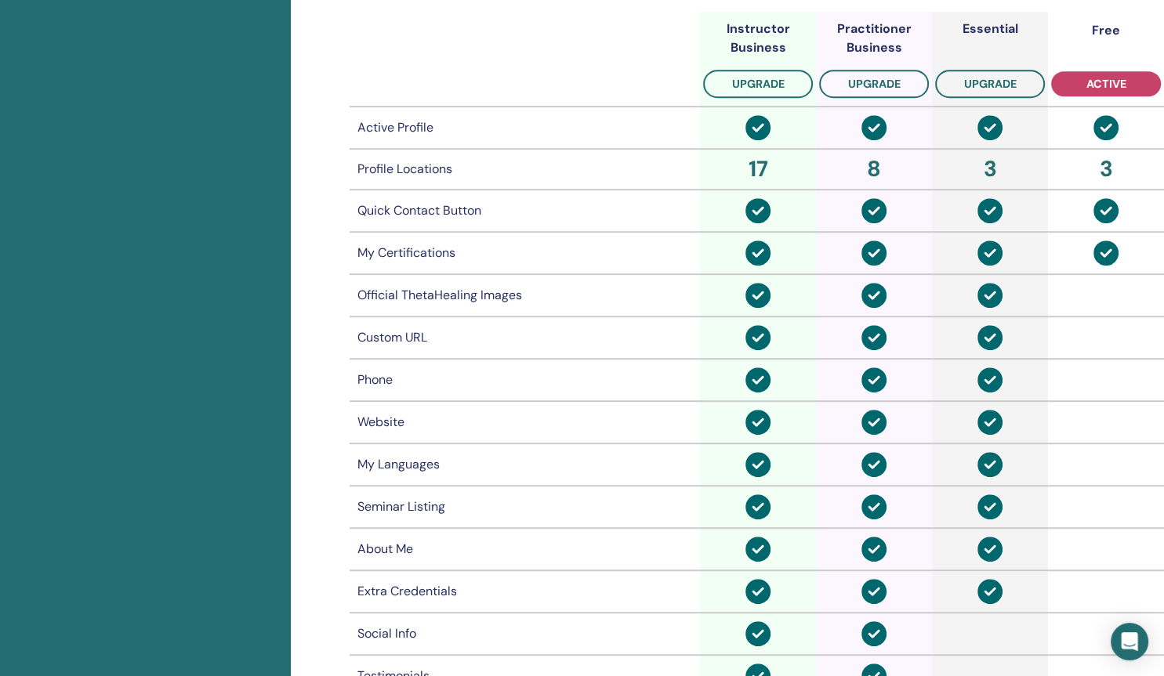
click at [1053, 598] on td at bounding box center [1106, 592] width 116 height 42
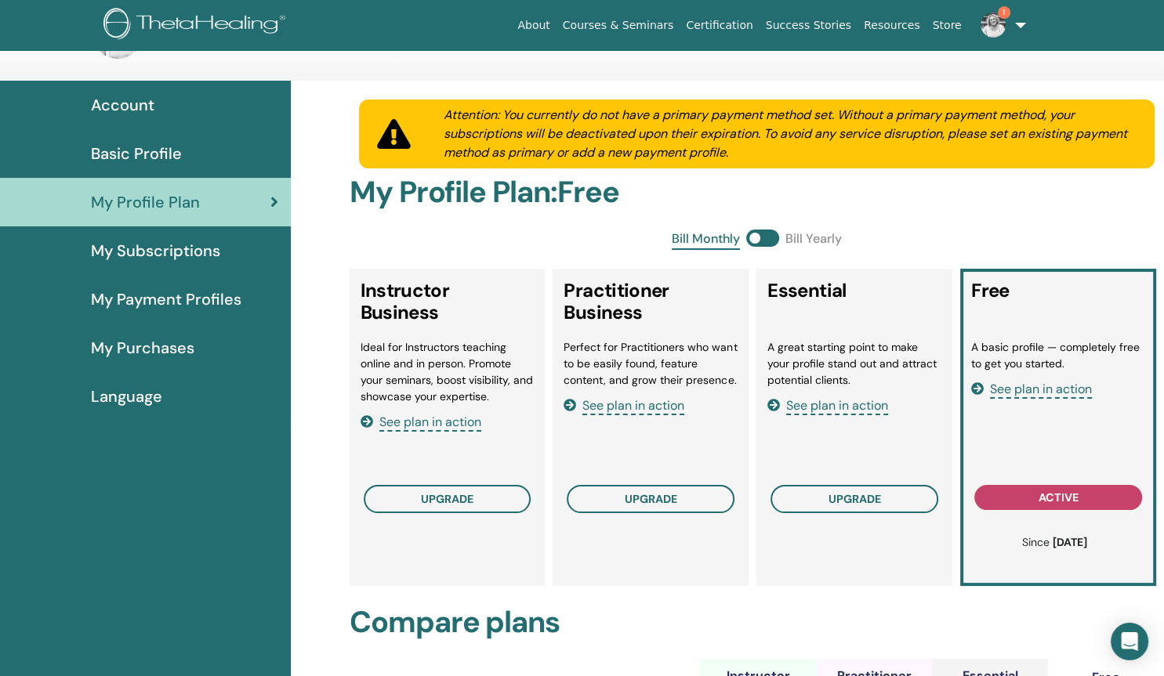
scroll to position [67, 0]
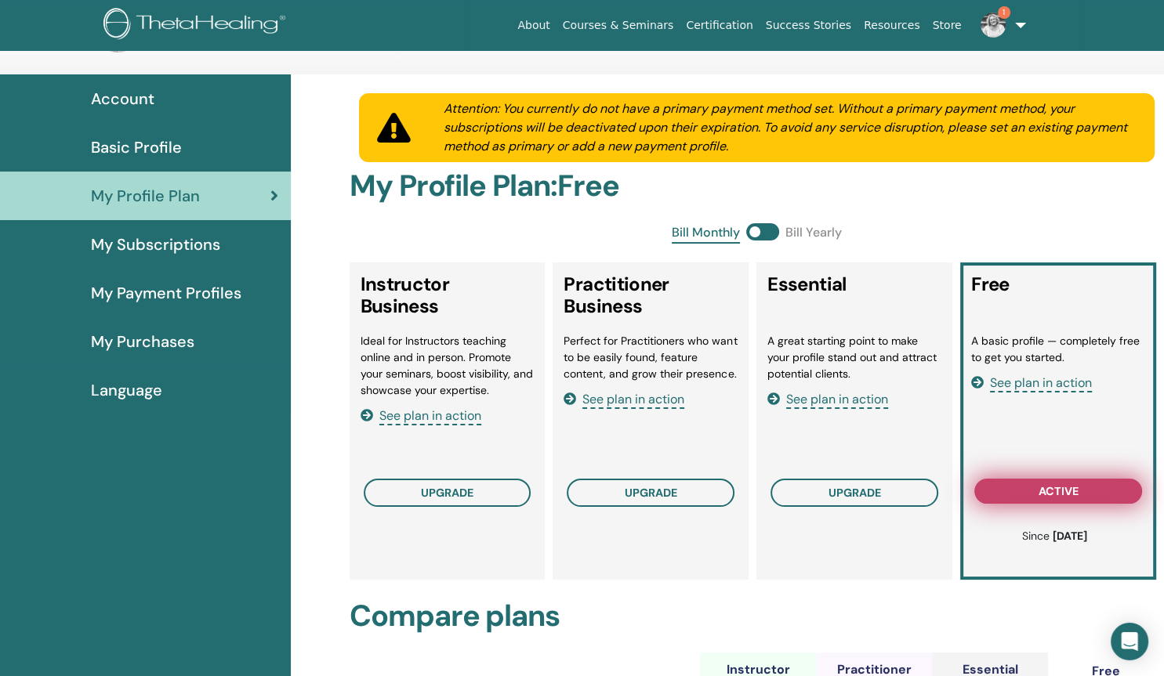
click at [1048, 487] on span "active" at bounding box center [1058, 491] width 40 height 13
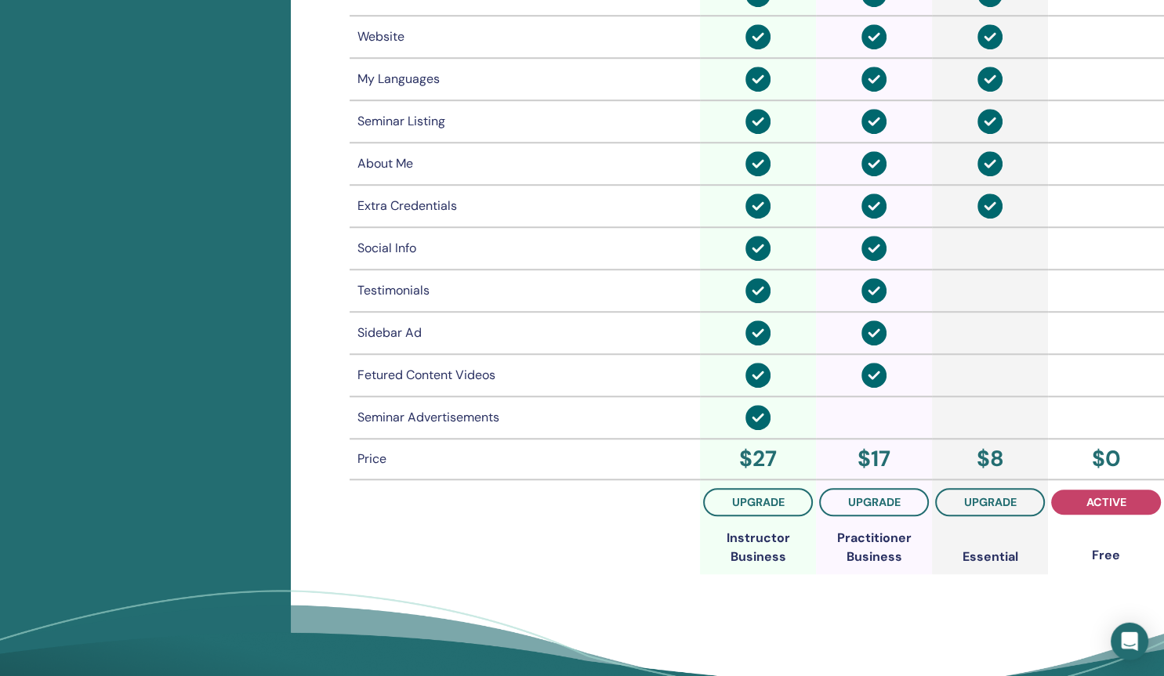
scroll to position [1135, 0]
